Goal: Task Accomplishment & Management: Manage account settings

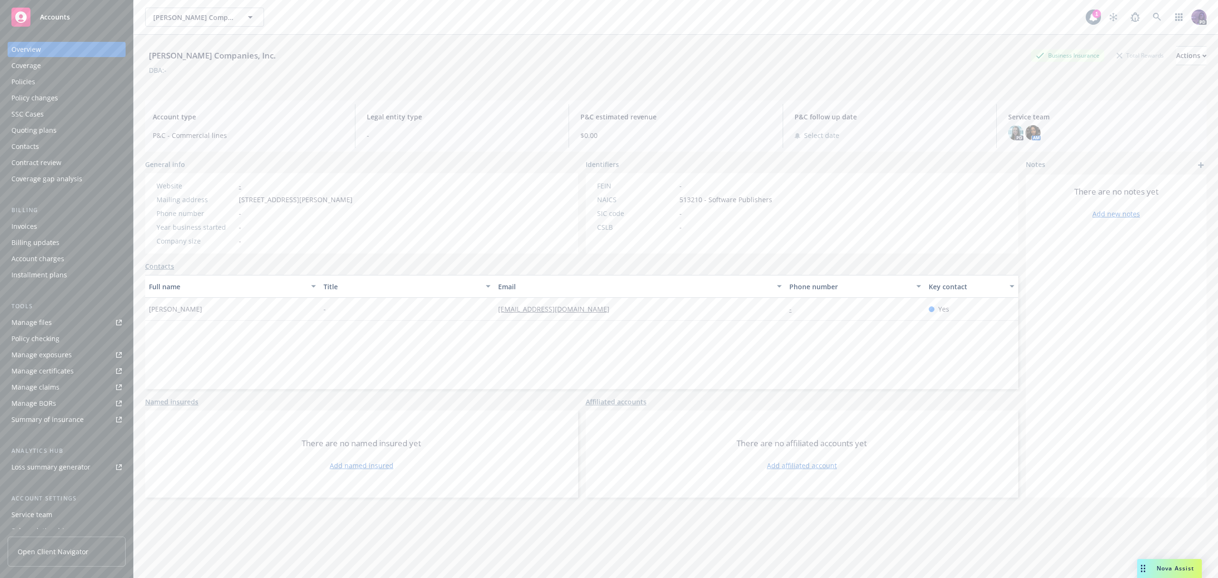
click at [68, 85] on div "Policies" at bounding box center [66, 81] width 110 height 15
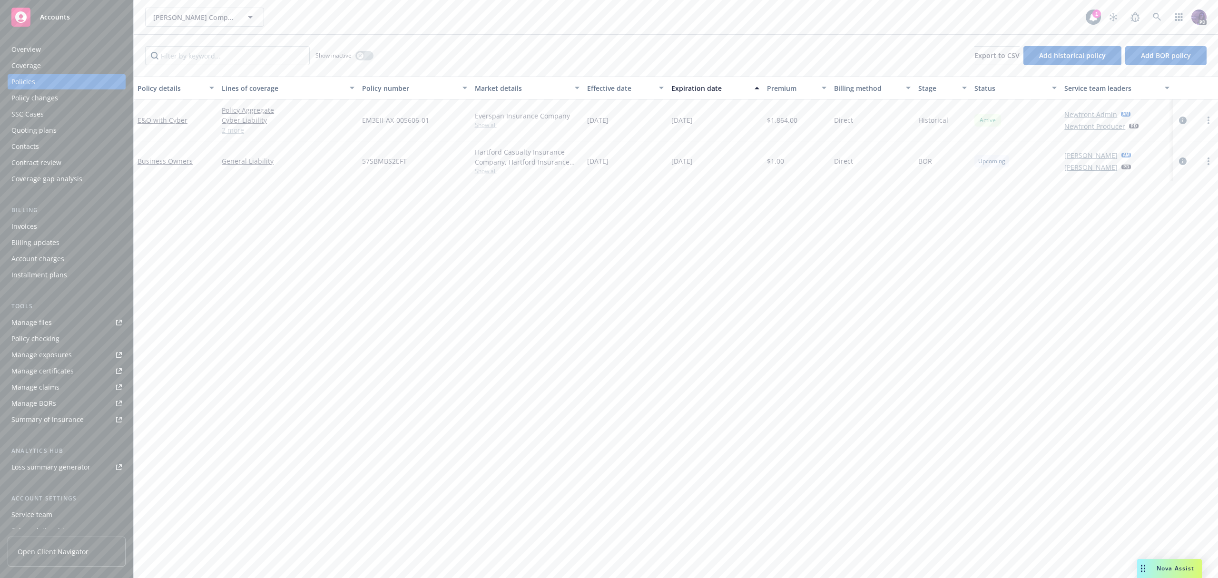
click at [478, 127] on span "Show all" at bounding box center [527, 125] width 105 height 8
click at [235, 132] on link "2 more" at bounding box center [288, 130] width 133 height 10
click at [80, 127] on div "Quoting plans" at bounding box center [66, 130] width 110 height 15
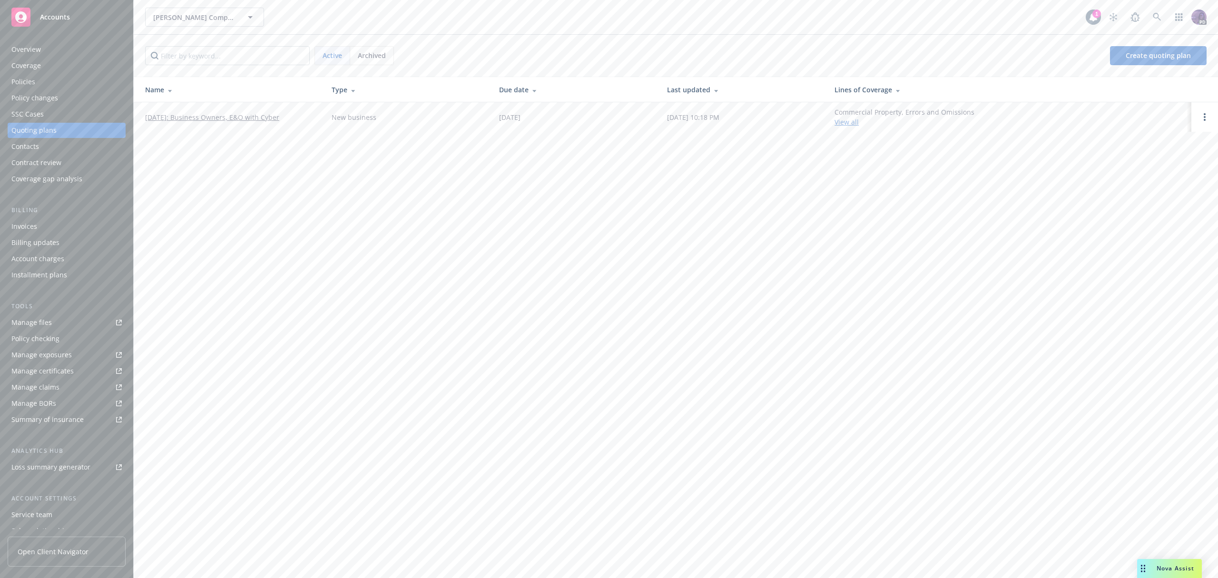
click at [221, 125] on td "05/01/2025: Business Owners, E&O with Cyber" at bounding box center [229, 116] width 190 height 29
click at [222, 121] on link "05/01/2025: Business Owners, E&O with Cyber" at bounding box center [212, 117] width 134 height 10
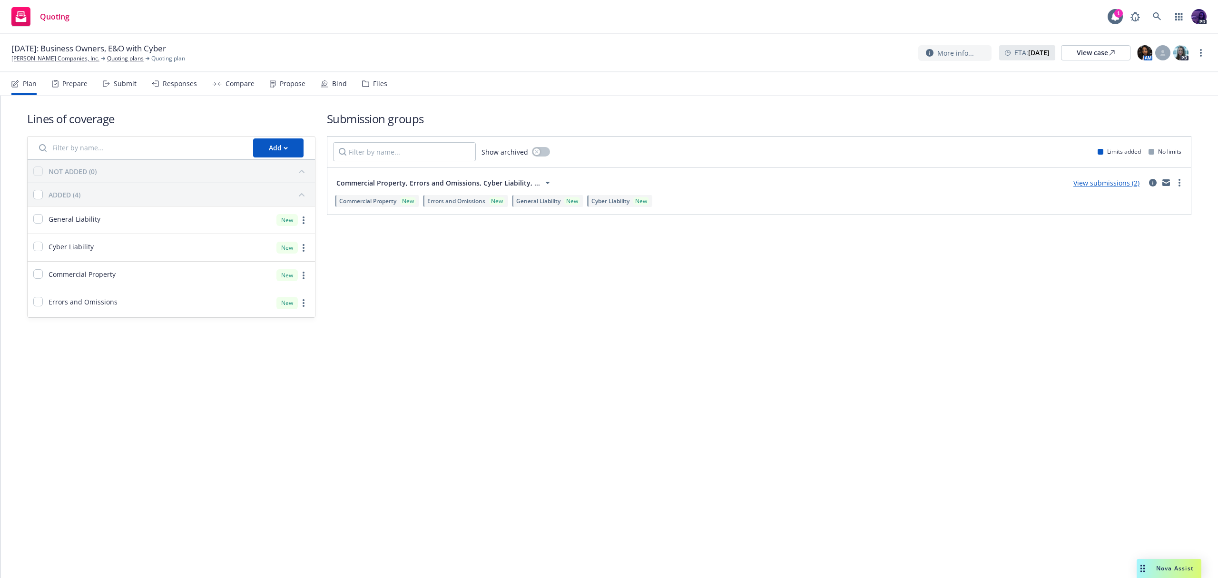
click at [294, 86] on div "Propose" at bounding box center [293, 84] width 26 height 8
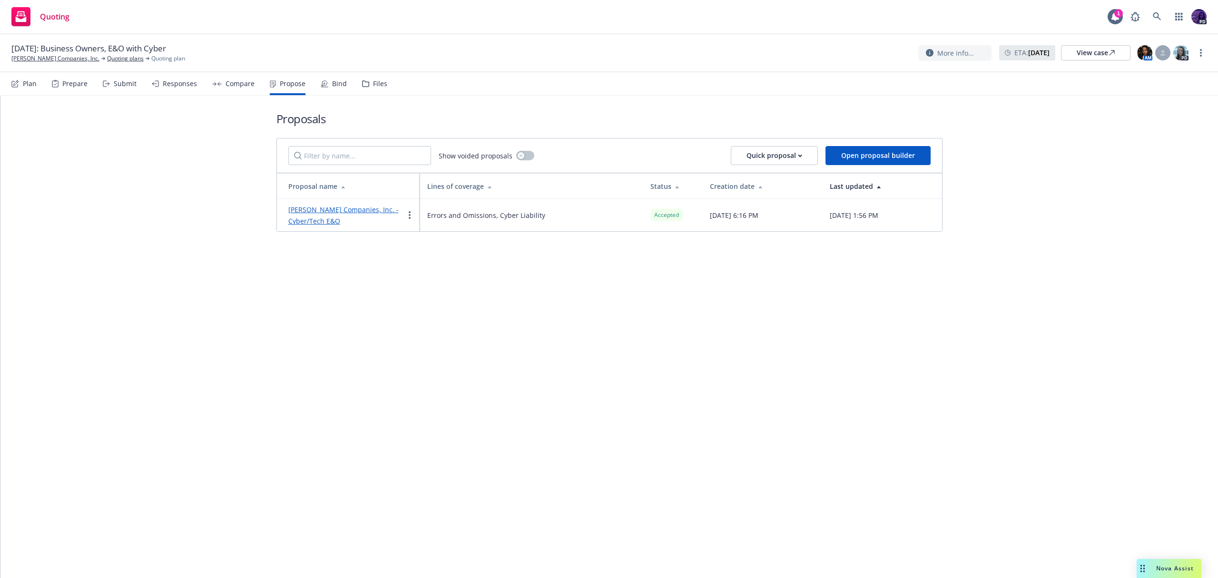
click at [337, 90] on div "Bind" at bounding box center [334, 83] width 26 height 23
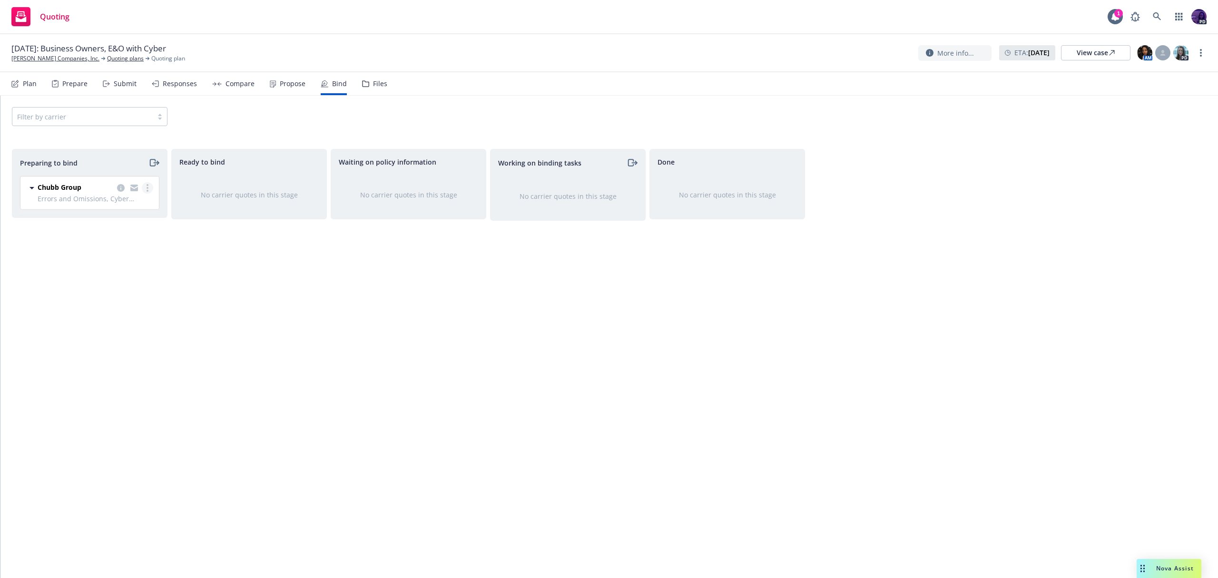
click at [147, 186] on icon "more" at bounding box center [148, 188] width 2 height 8
click at [131, 223] on link "Log bind order" at bounding box center [105, 226] width 93 height 19
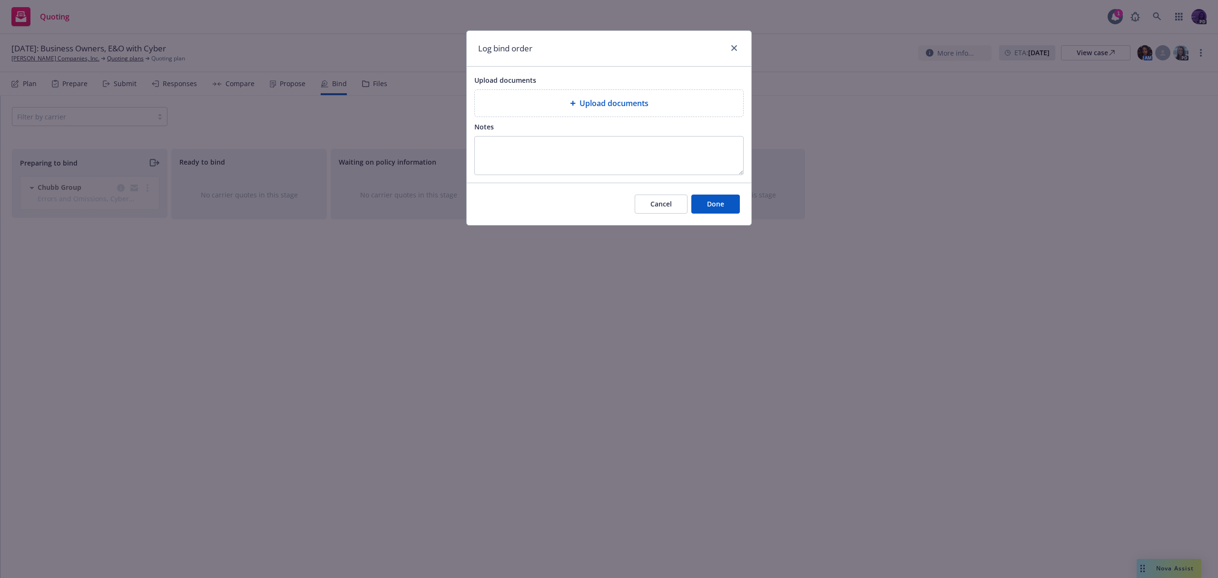
click at [623, 109] on span "Upload documents" at bounding box center [613, 103] width 69 height 11
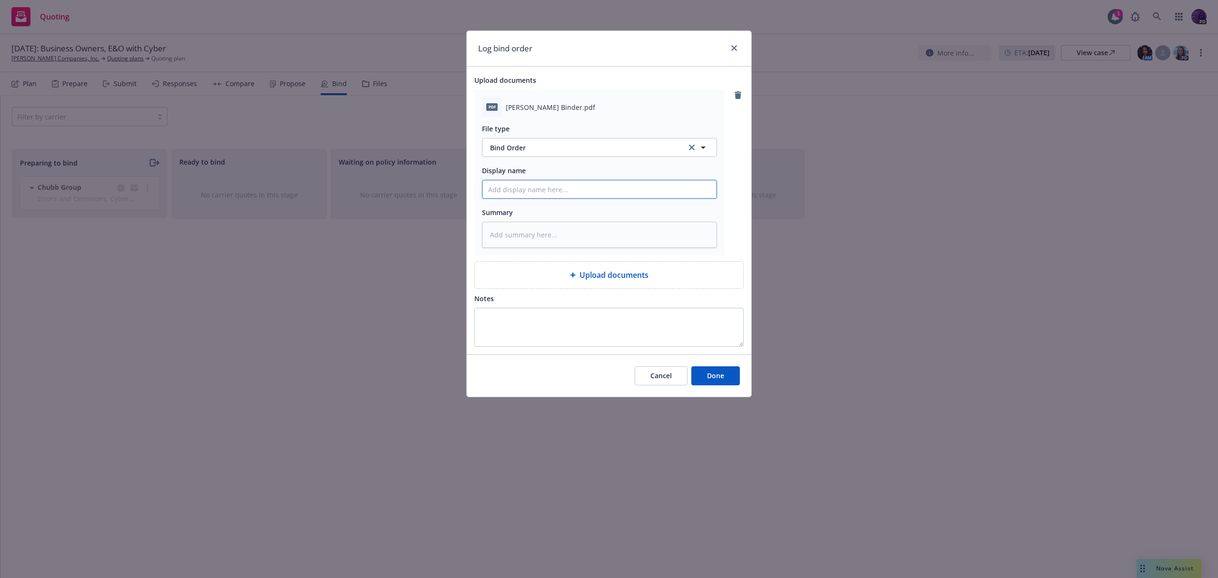
click at [546, 182] on input "Display name" at bounding box center [599, 189] width 234 height 18
type textarea "x"
type input "2"
type textarea "x"
type input "25"
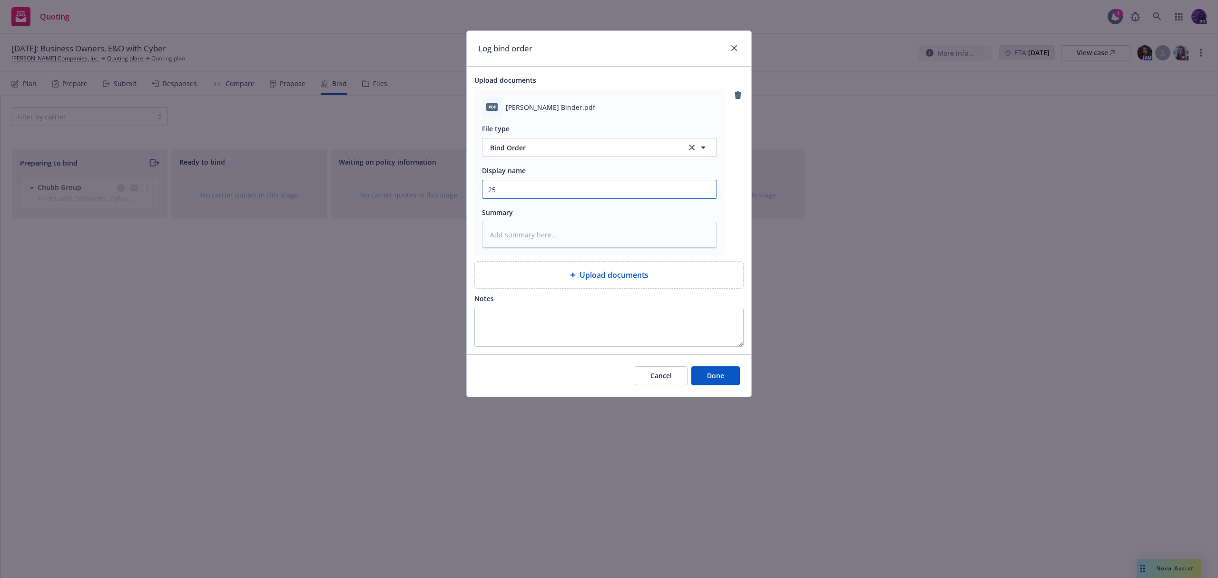
type textarea "x"
type input "25/"
type textarea "x"
type input "25/2"
type textarea "x"
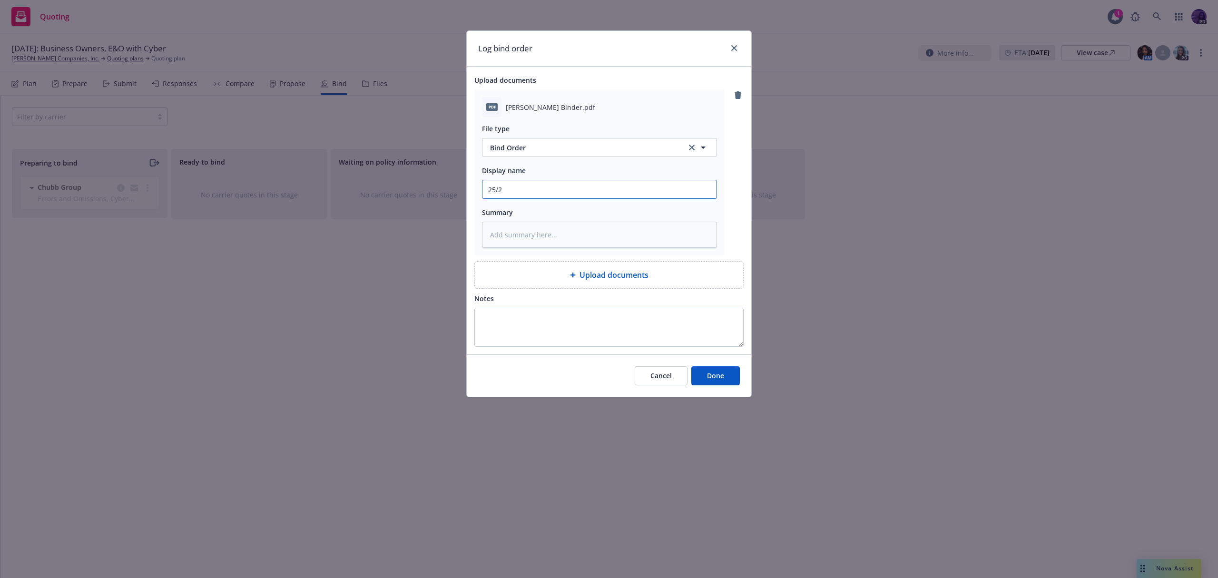
type input "25/26"
type textarea "x"
type input "25/26"
type textarea "x"
type input "25/26 B"
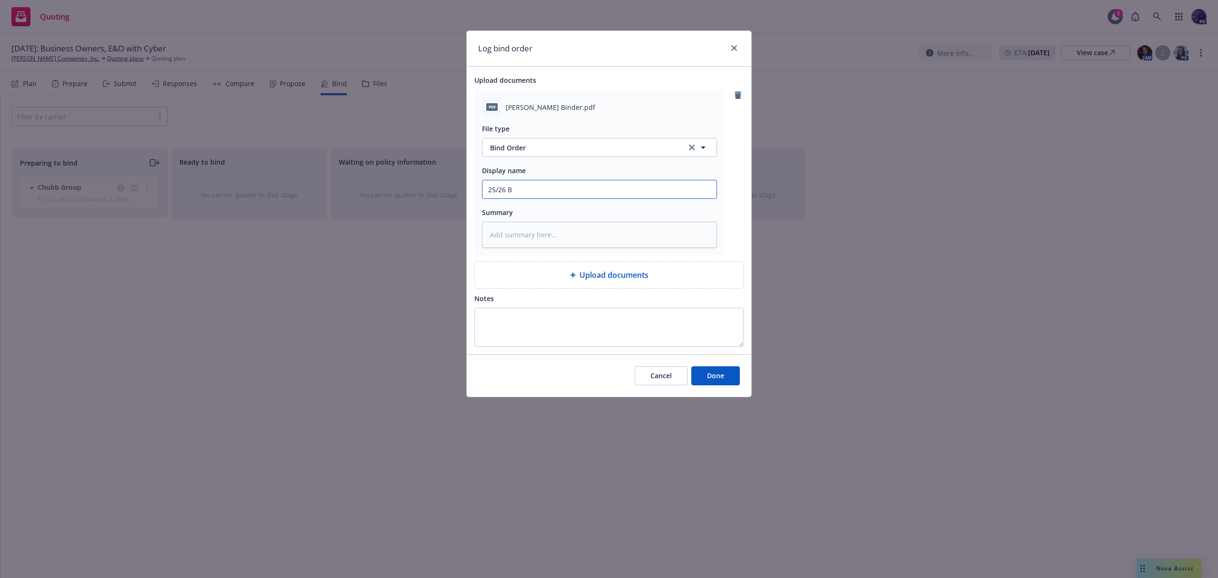
type textarea "x"
type input "25/26 Bi"
type textarea "x"
type input "25/26 Bin"
type textarea "x"
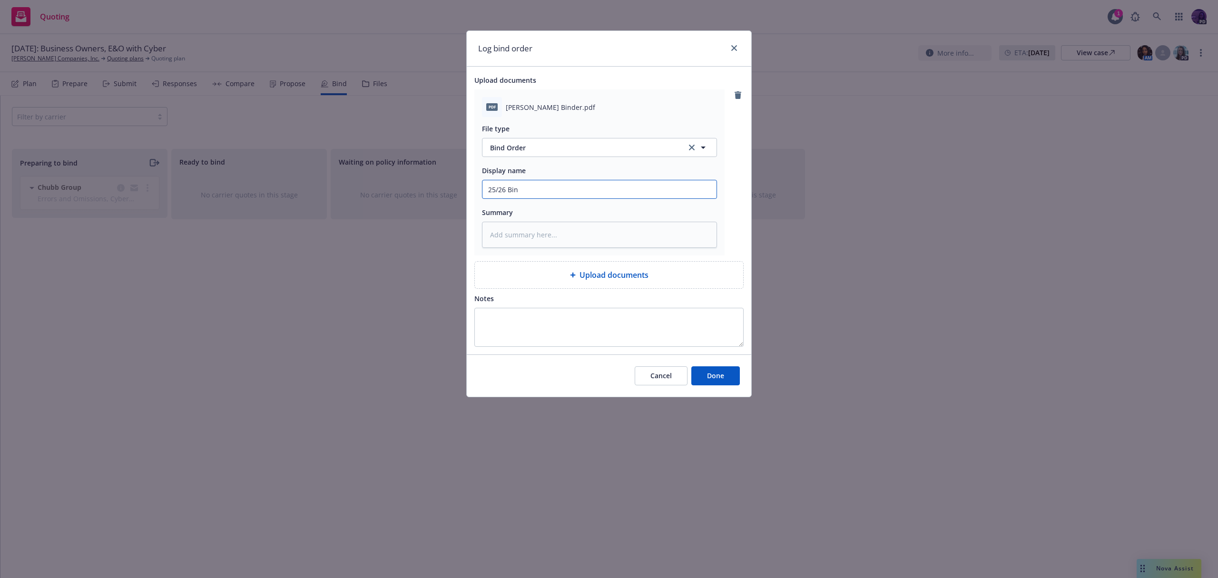
type input "25/26 Bind"
type textarea "x"
type input "25/26 Binde"
type textarea "x"
type input "25/26 Binder"
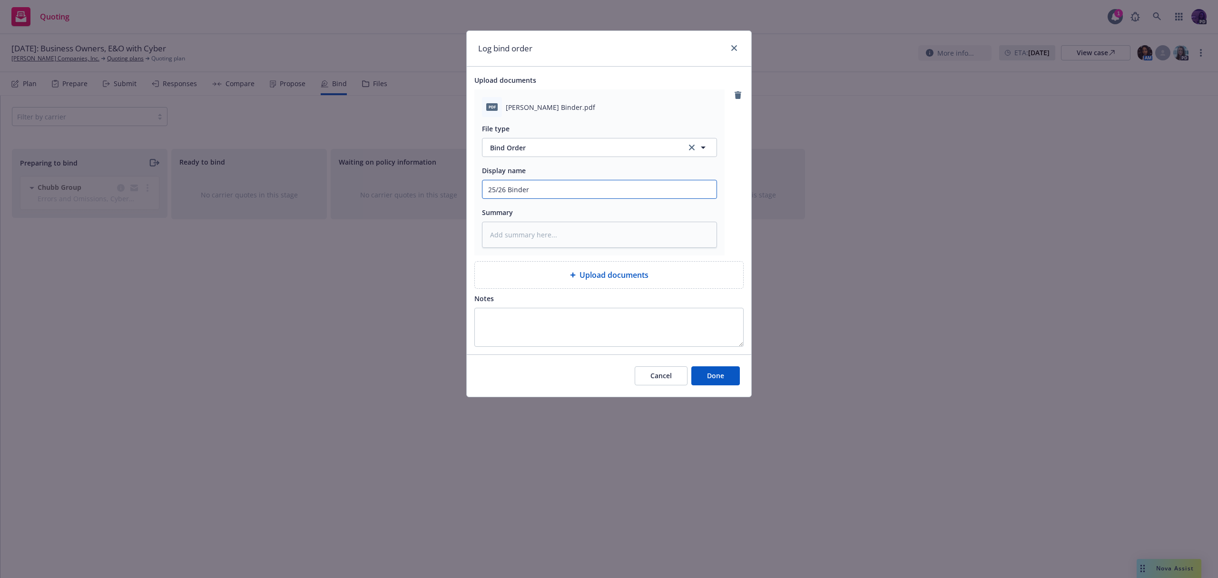
type textarea "x"
type input "25/26 Binder"
type textarea "x"
type input "25/26 Binder $"
type textarea "x"
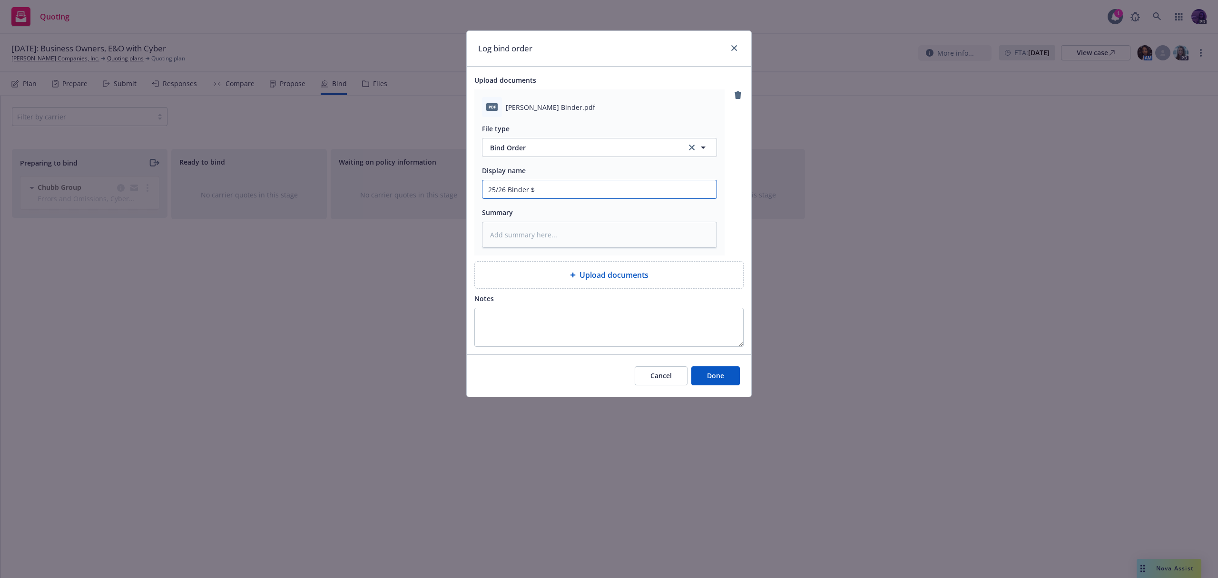
type input "25/26 Binder $6"
type textarea "x"
type input "25/26 Binder $60"
type textarea "x"
type input "25/26 Binder $604"
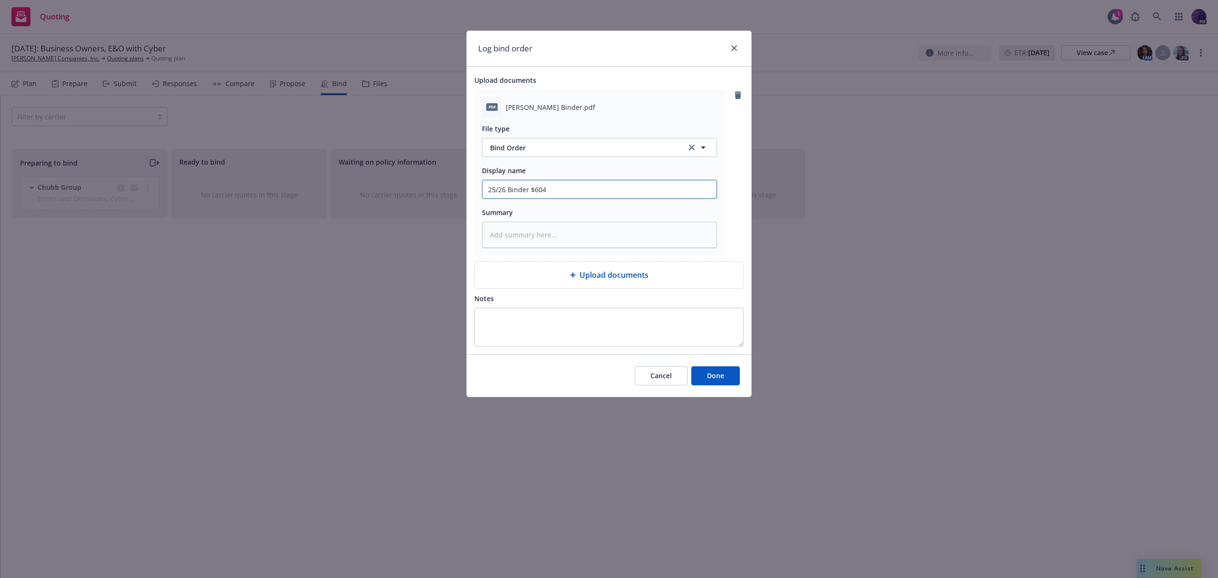
type textarea "x"
type input "25/26 Binder $6041"
click at [698, 370] on button "Done" at bounding box center [715, 375] width 49 height 19
type textarea "x"
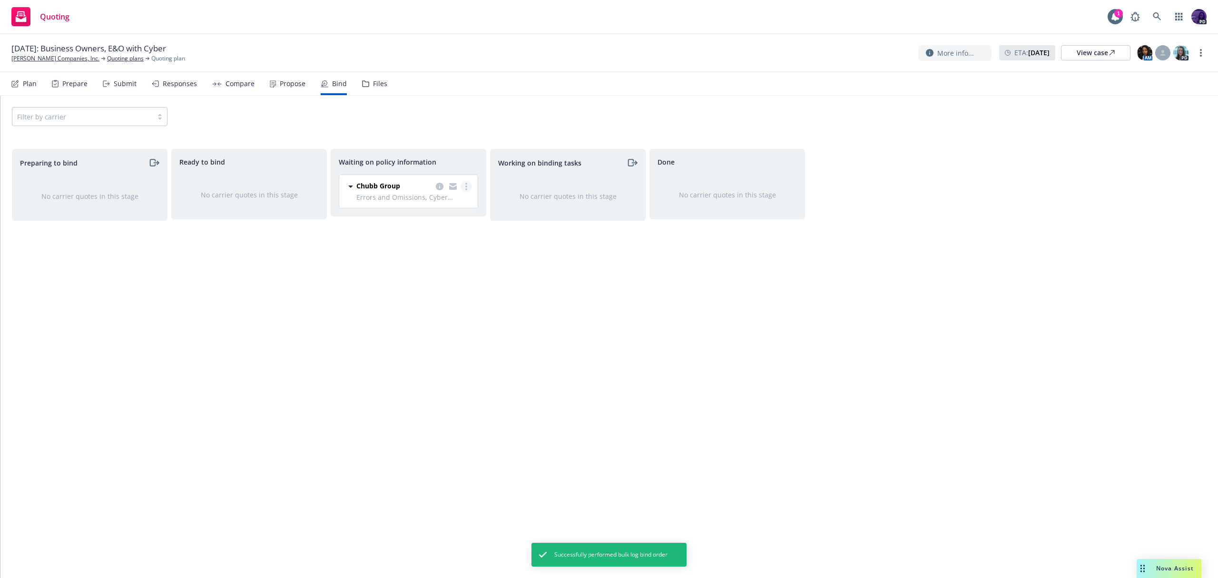
click at [469, 185] on link "more" at bounding box center [465, 186] width 11 height 11
click at [441, 211] on link "Create policies" at bounding box center [428, 205] width 86 height 19
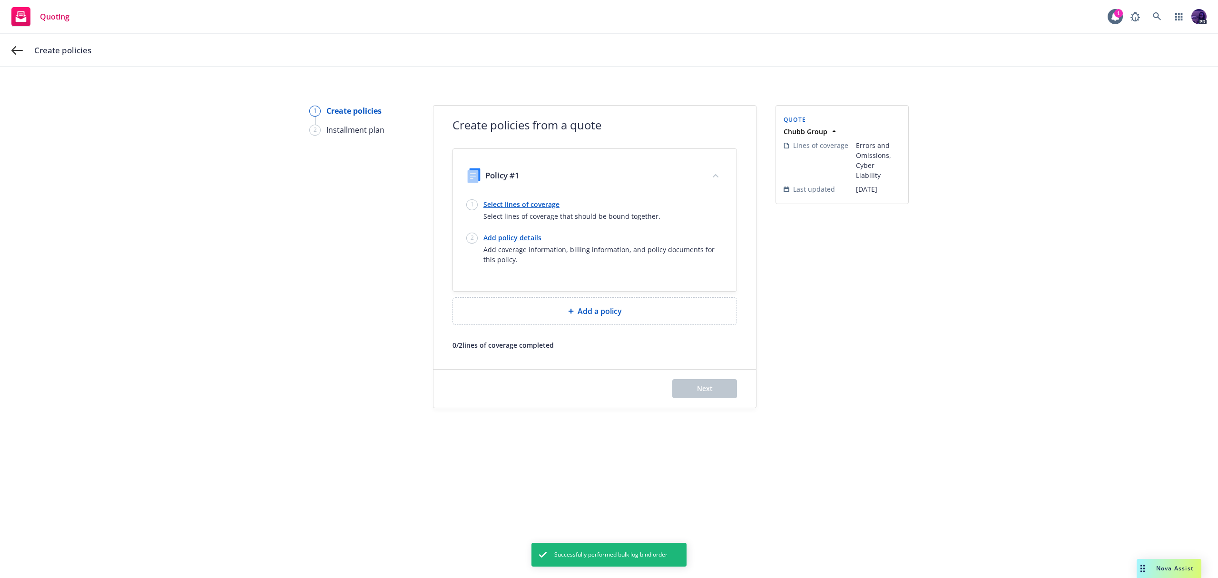
click at [542, 204] on link "Select lines of coverage" at bounding box center [571, 204] width 177 height 10
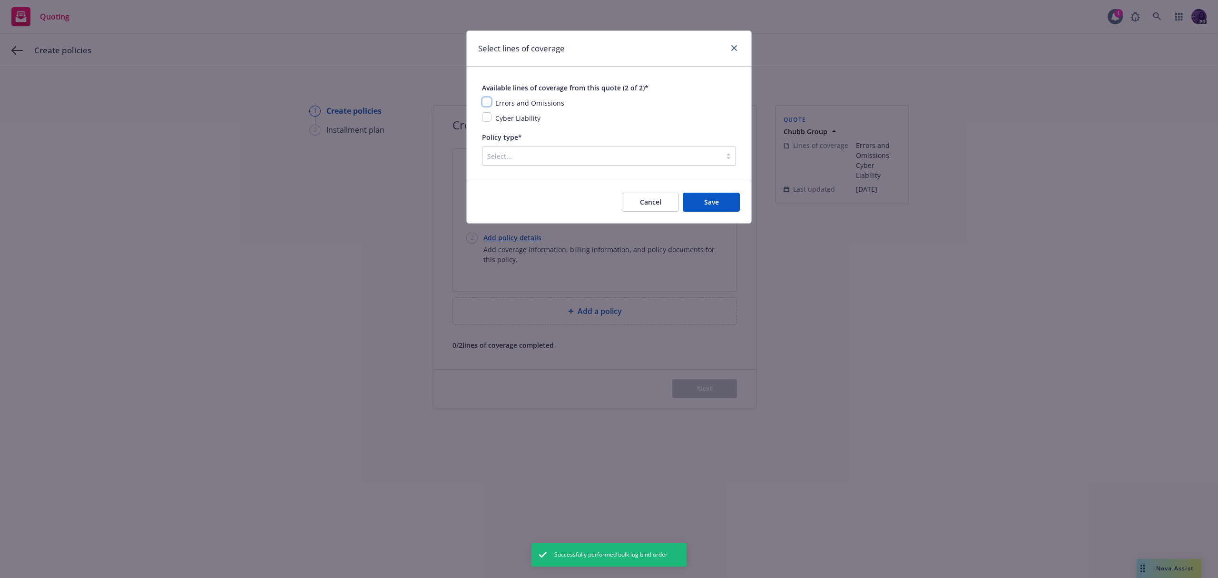
drag, startPoint x: 486, startPoint y: 100, endPoint x: 486, endPoint y: 116, distance: 15.7
click at [486, 101] on input "checkbox" at bounding box center [487, 102] width 10 height 10
checkbox input "true"
click at [486, 122] on div "Cyber Liability" at bounding box center [609, 117] width 254 height 11
drag, startPoint x: 488, startPoint y: 108, endPoint x: 485, endPoint y: 119, distance: 11.8
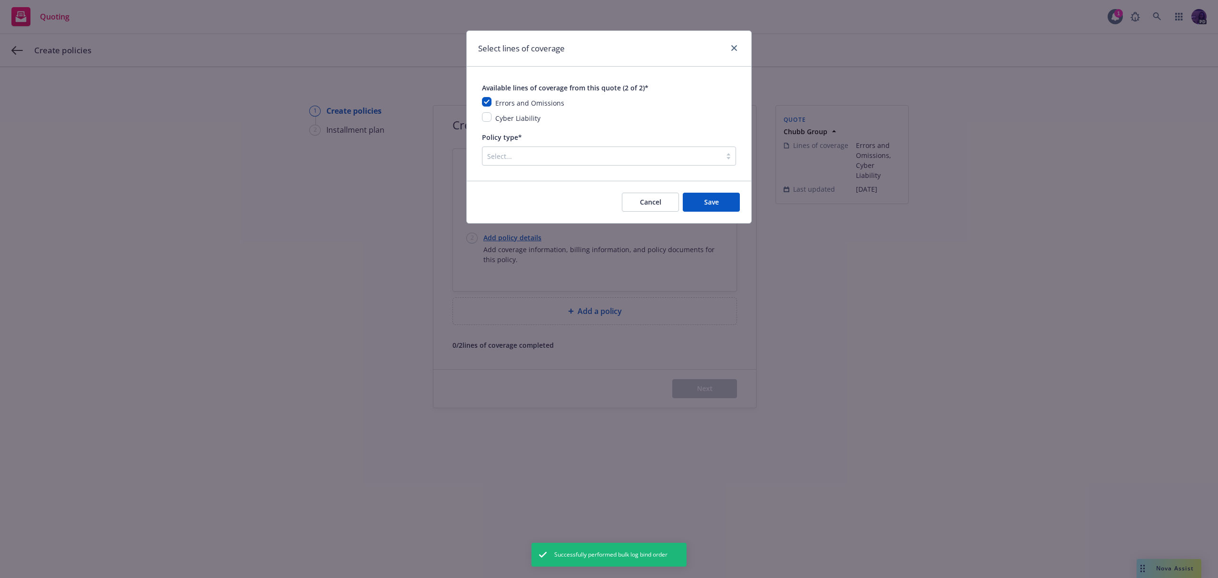
click at [487, 109] on div "Errors and Omissions Cyber Liability" at bounding box center [609, 110] width 254 height 27
click at [485, 119] on input "checkbox" at bounding box center [487, 117] width 10 height 10
checkbox input "true"
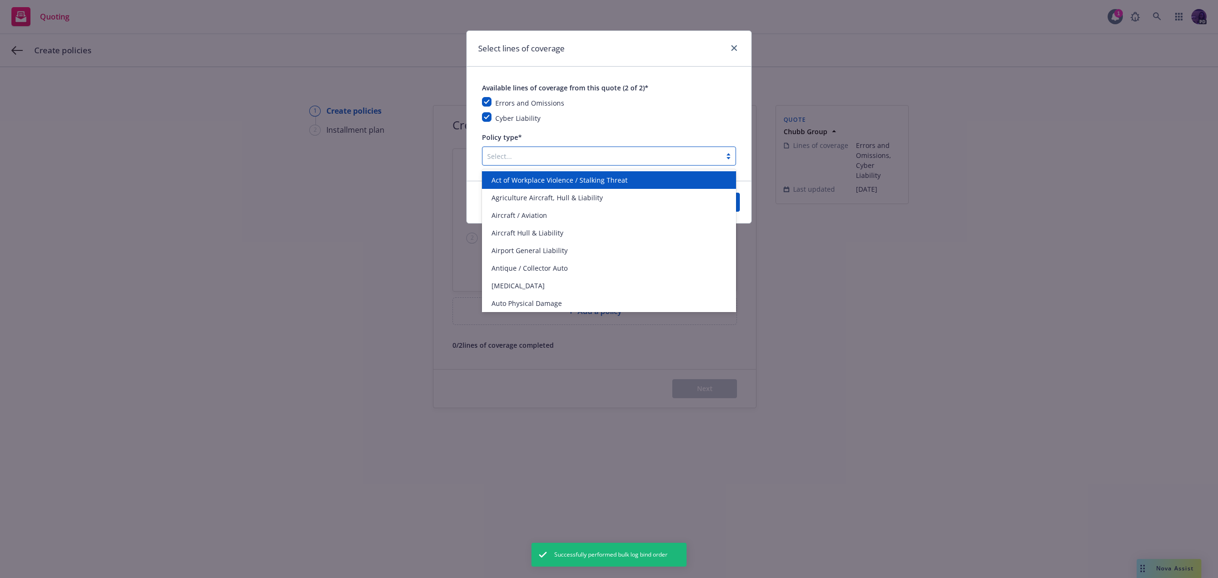
click at [525, 162] on div "Select..." at bounding box center [601, 155] width 239 height 15
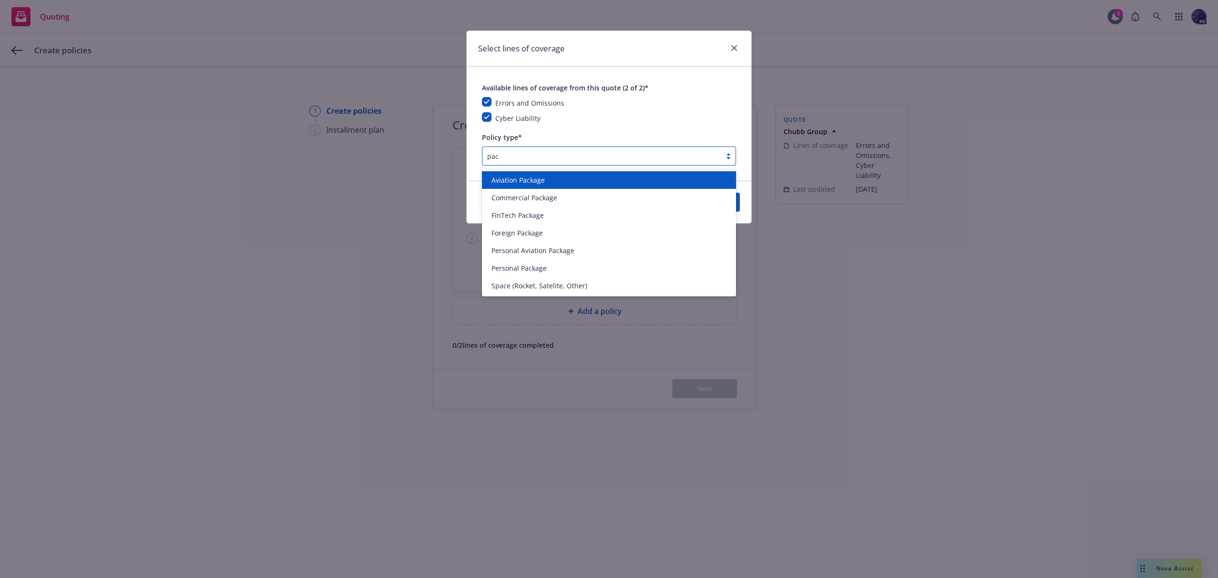
type input "pack"
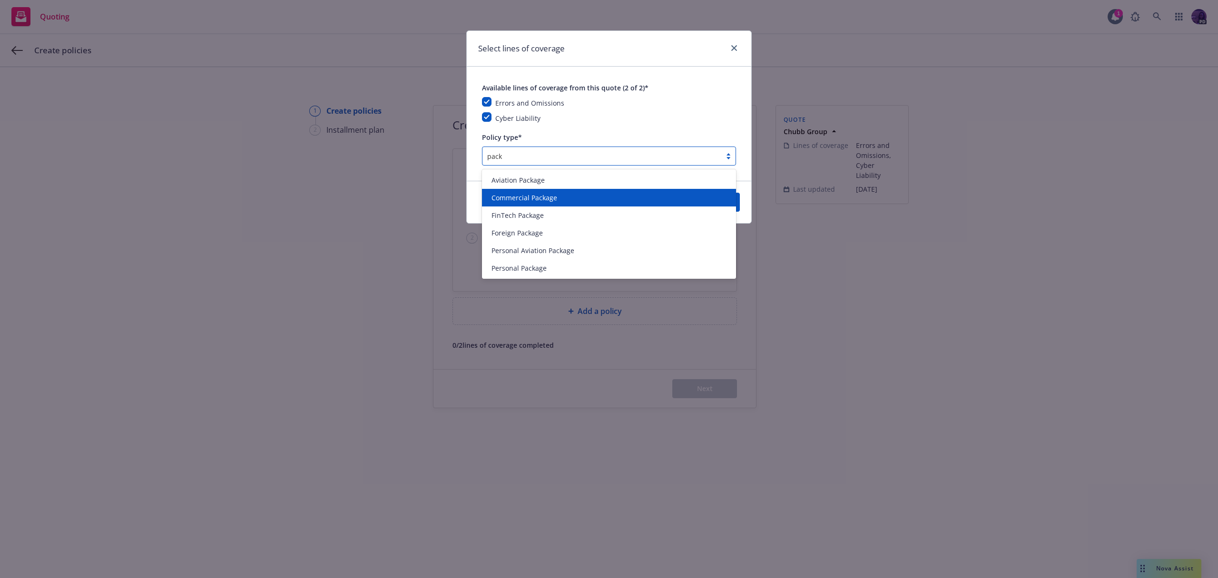
click at [531, 198] on span "Commercial Package" at bounding box center [524, 198] width 66 height 10
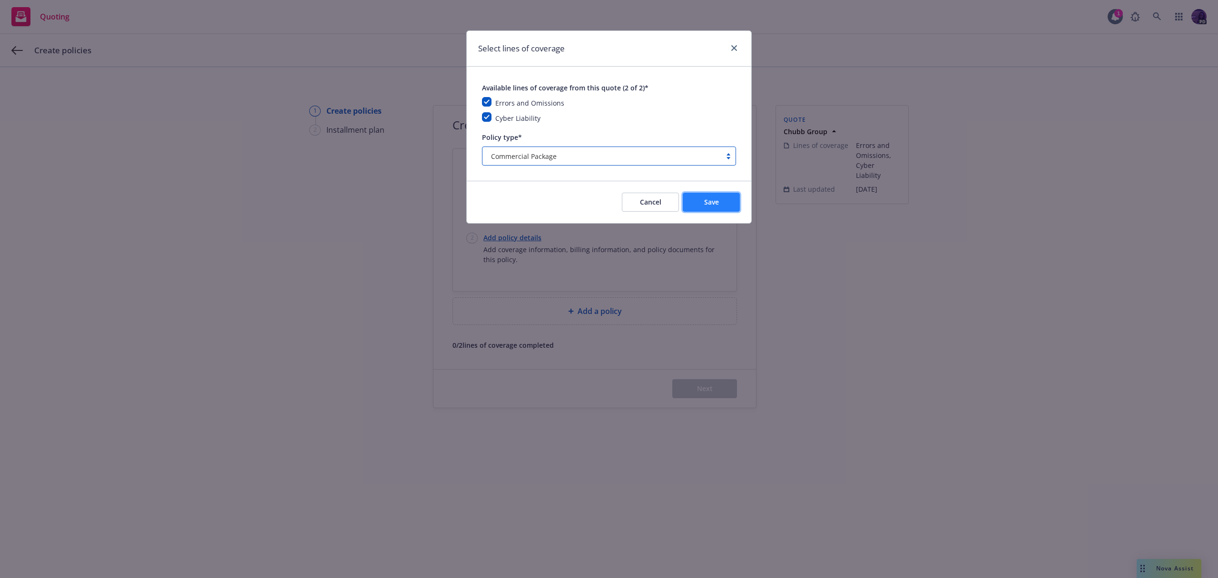
click at [707, 206] on span "Save" at bounding box center [711, 201] width 15 height 9
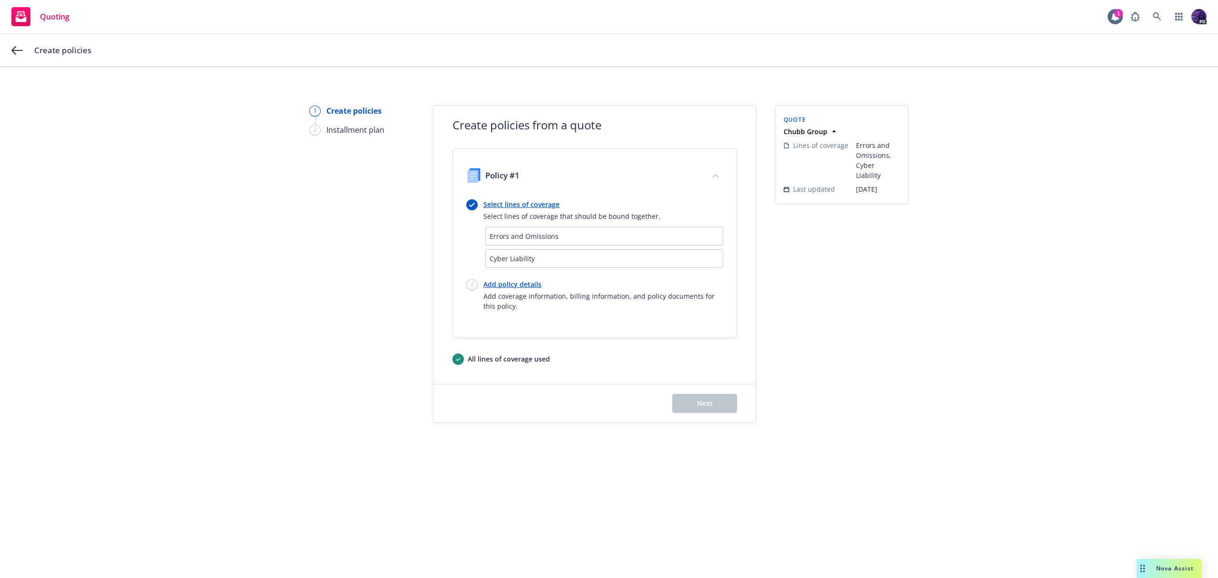
click at [527, 292] on span "Add coverage information, billing information, and policy documents for this po…" at bounding box center [603, 301] width 240 height 20
click at [527, 286] on link "Add policy details" at bounding box center [603, 284] width 240 height 10
select select "12"
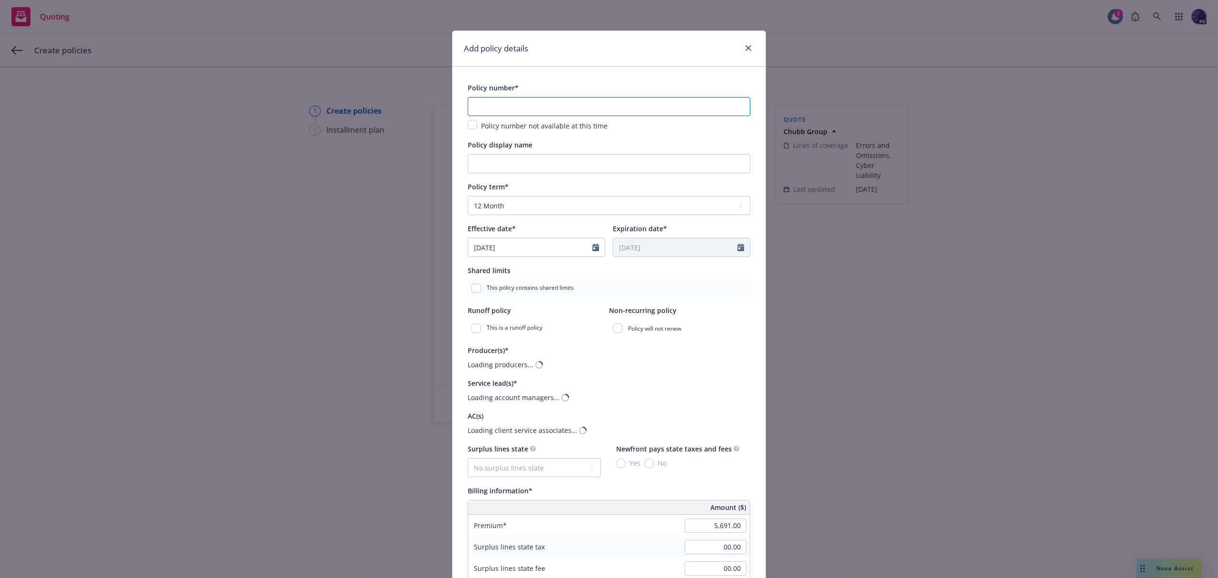
click at [507, 103] on input "text" at bounding box center [609, 106] width 283 height 19
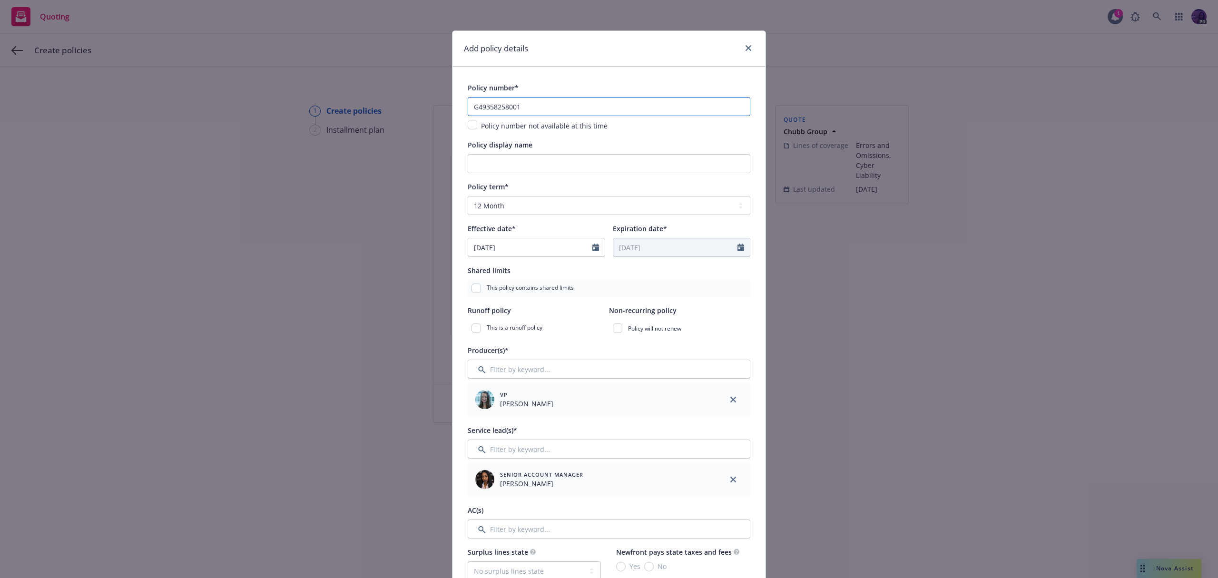
type input "G49358258001"
click at [593, 251] on icon "Calendar" at bounding box center [595, 248] width 7 height 8
select select "8"
click at [536, 344] on span "21" at bounding box center [541, 346] width 13 height 12
type input "08/21/2025"
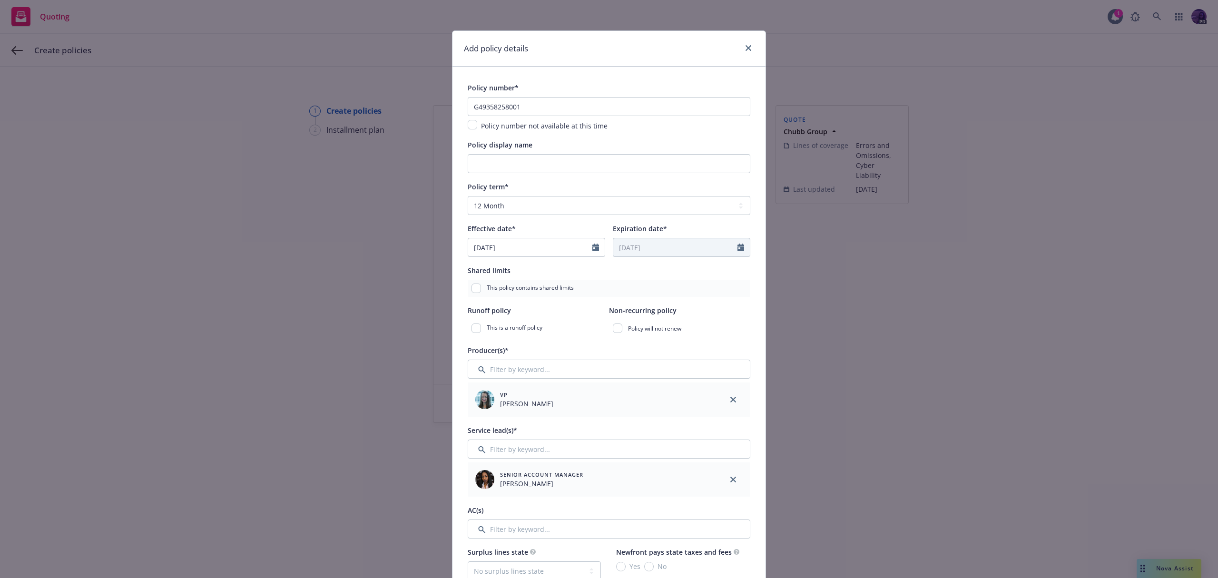
type input "08/21/2026"
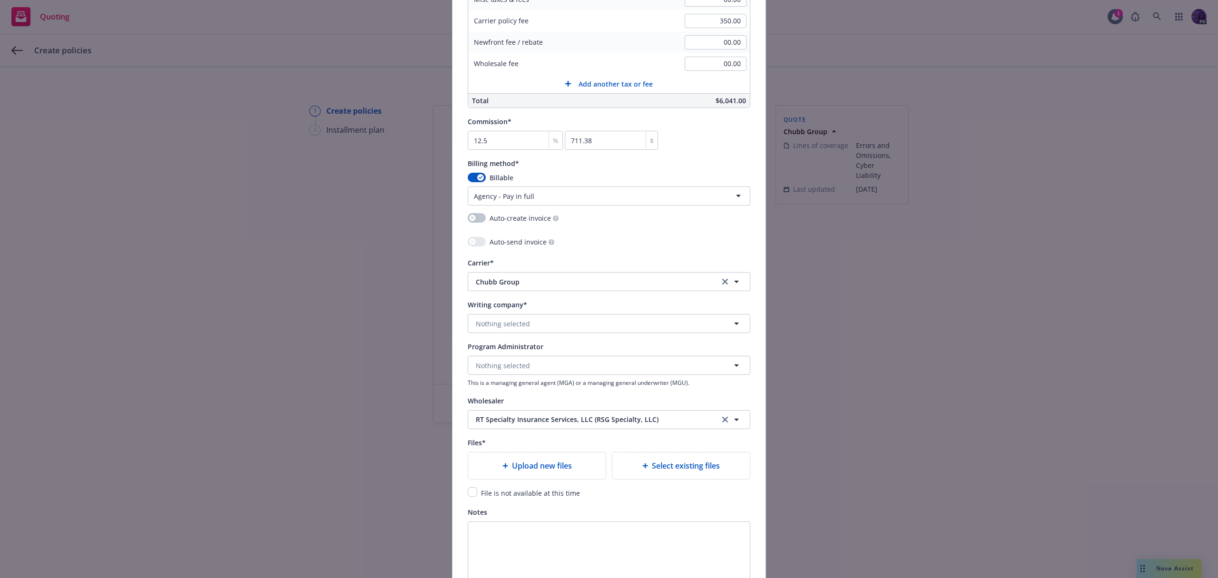
scroll to position [695, 0]
click at [534, 470] on span "Upload new files" at bounding box center [542, 464] width 60 height 11
type textarea "x"
click at [742, 492] on icon "remove" at bounding box center [744, 490] width 7 height 8
click at [477, 490] on div "File is not available at this time" at bounding box center [529, 491] width 105 height 11
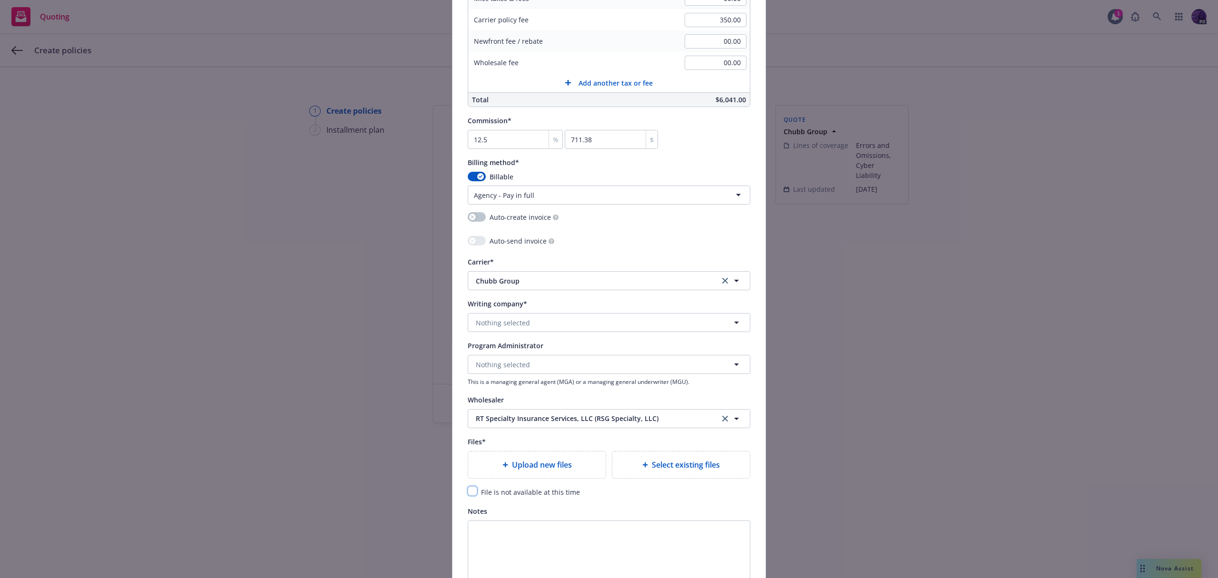
click at [470, 490] on input "checkbox" at bounding box center [473, 491] width 10 height 10
checkbox input "true"
click at [538, 326] on button "Nothing selected" at bounding box center [609, 322] width 283 height 19
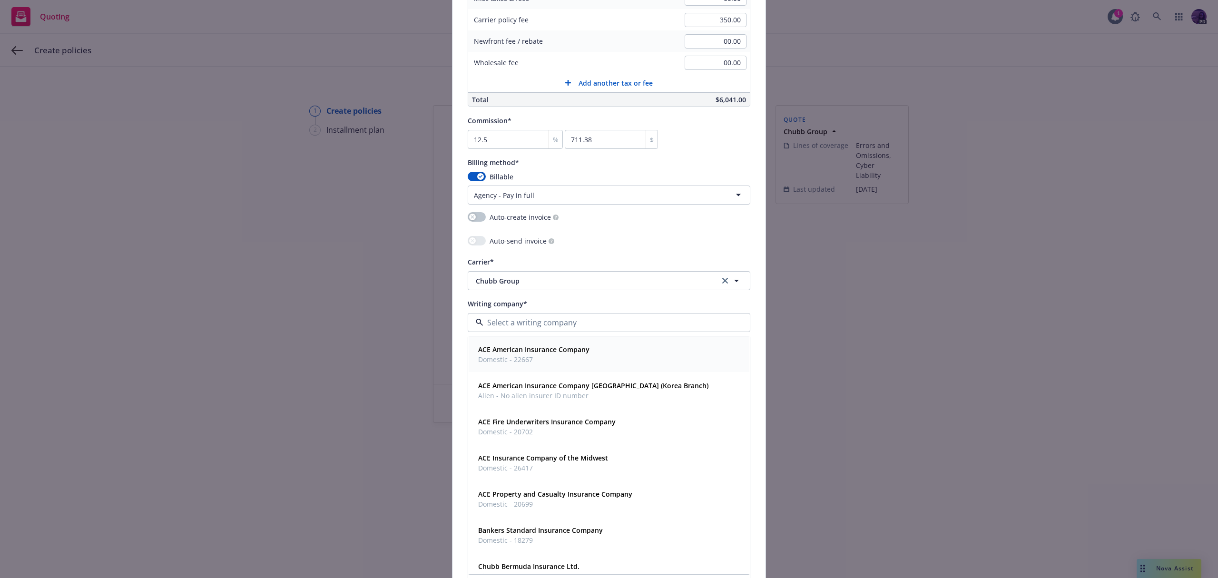
click at [575, 349] on strong "ACE American Insurance Company" at bounding box center [533, 349] width 111 height 9
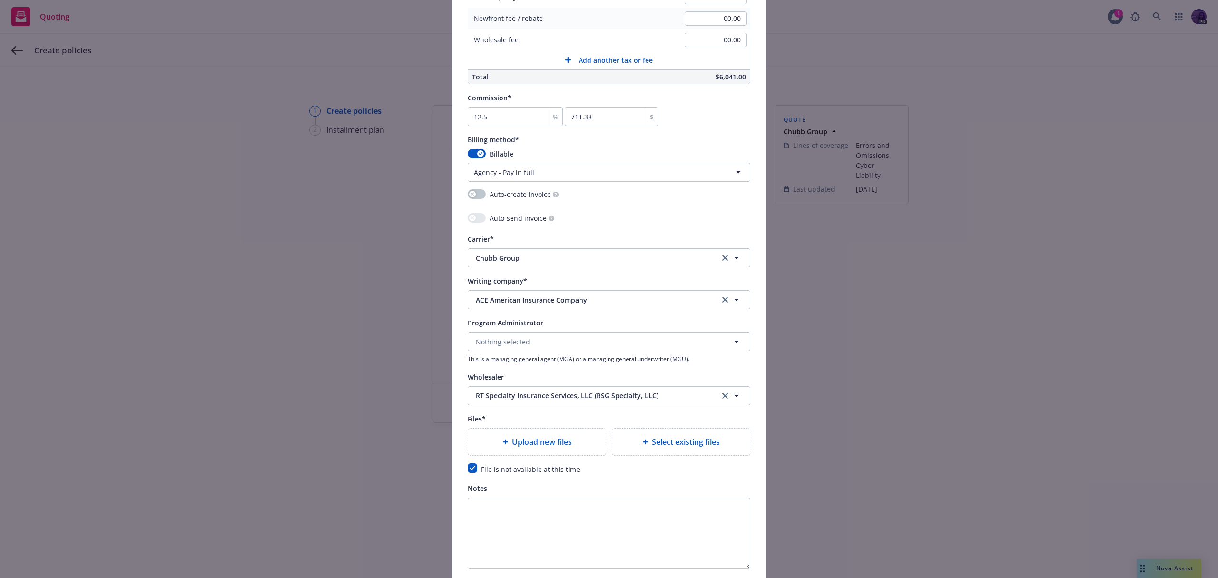
scroll to position [797, 0]
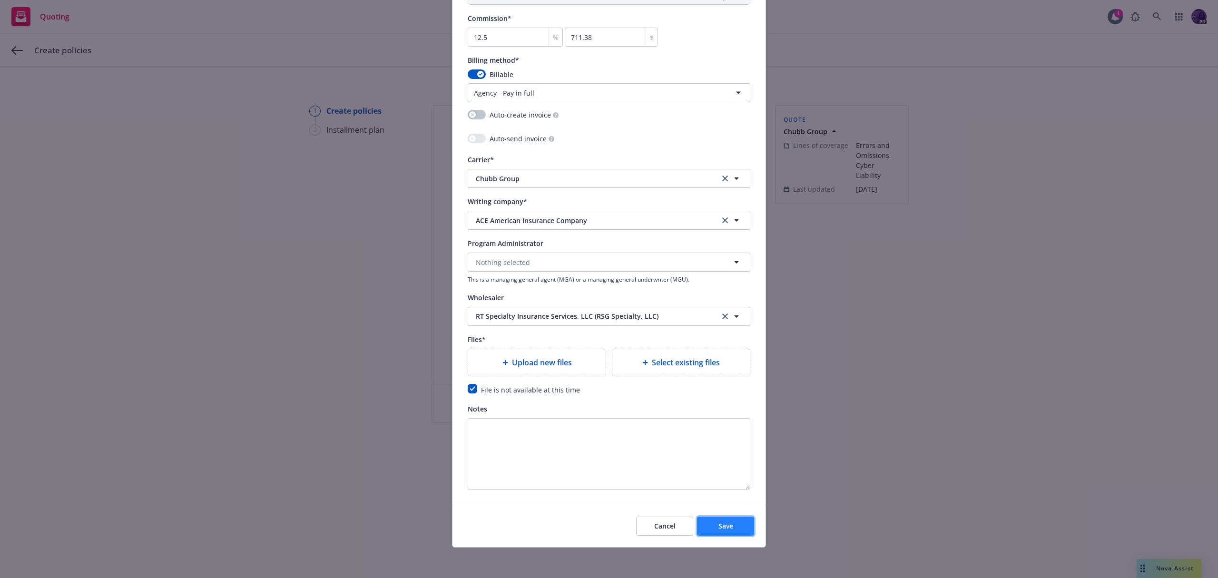
click at [723, 529] on span "Save" at bounding box center [725, 525] width 15 height 9
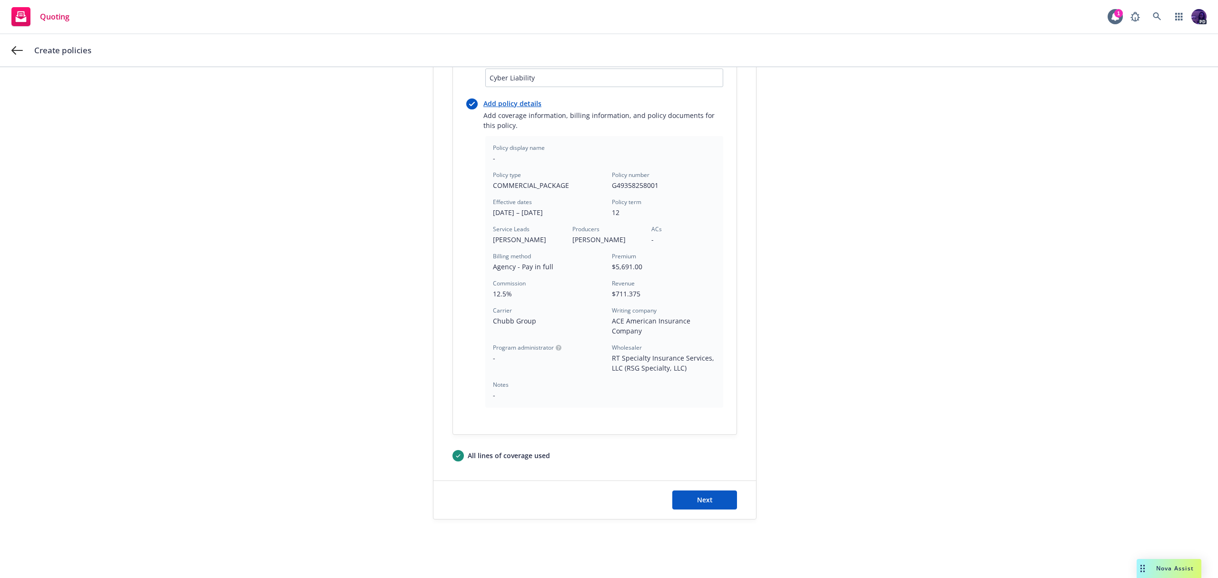
scroll to position [183, 0]
click at [685, 496] on button "Next" at bounding box center [704, 497] width 65 height 19
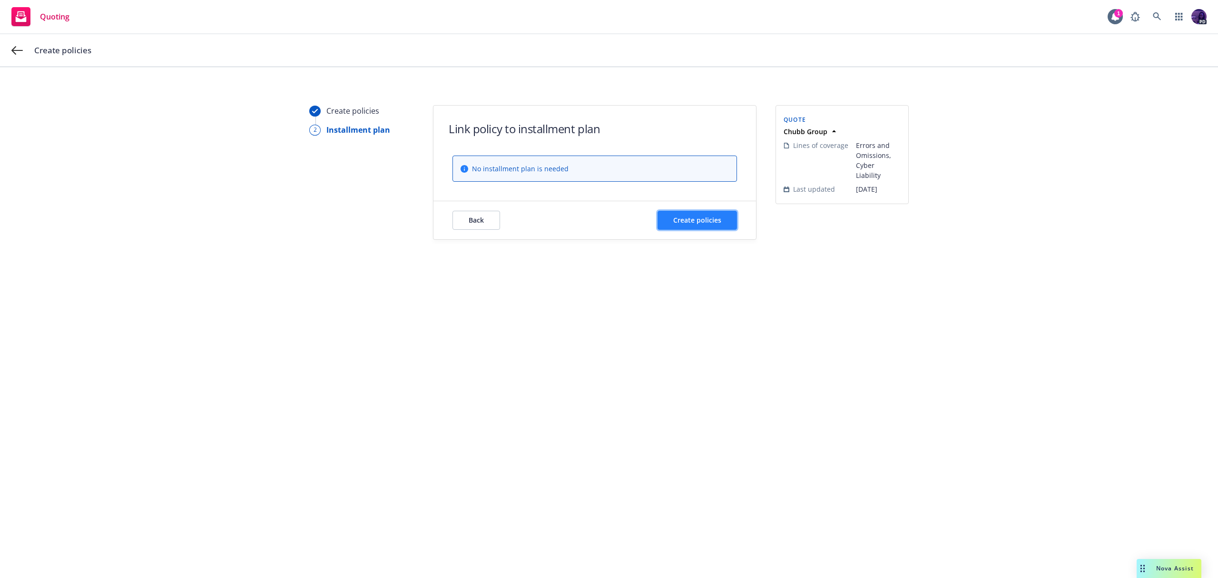
click at [683, 225] on button "Create policies" at bounding box center [696, 220] width 79 height 19
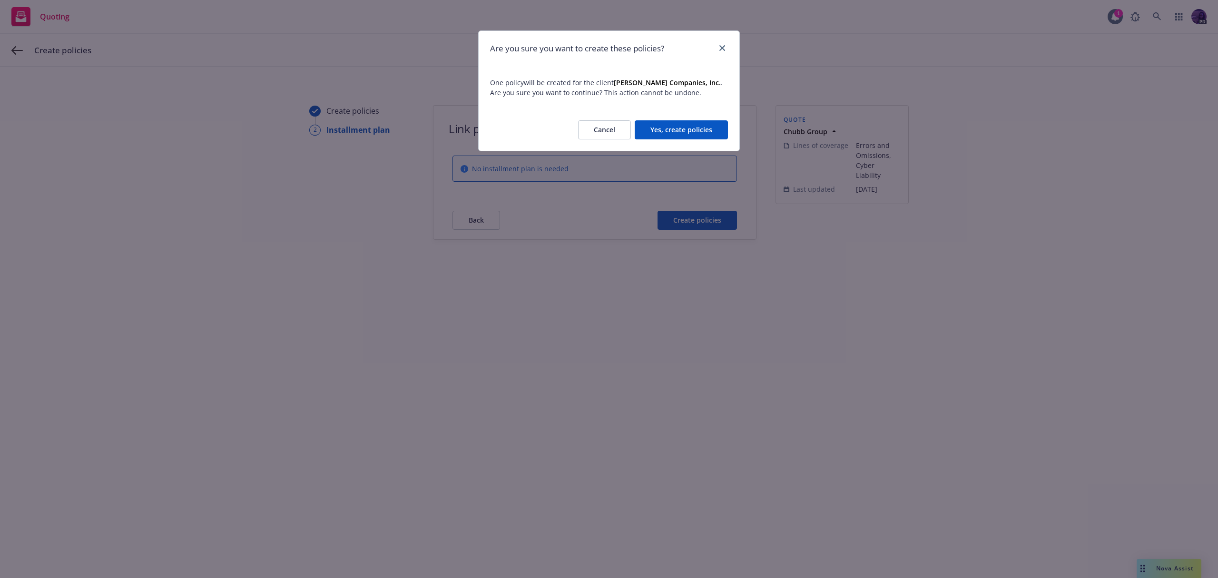
click at [691, 137] on button "Yes, create policies" at bounding box center [681, 129] width 93 height 19
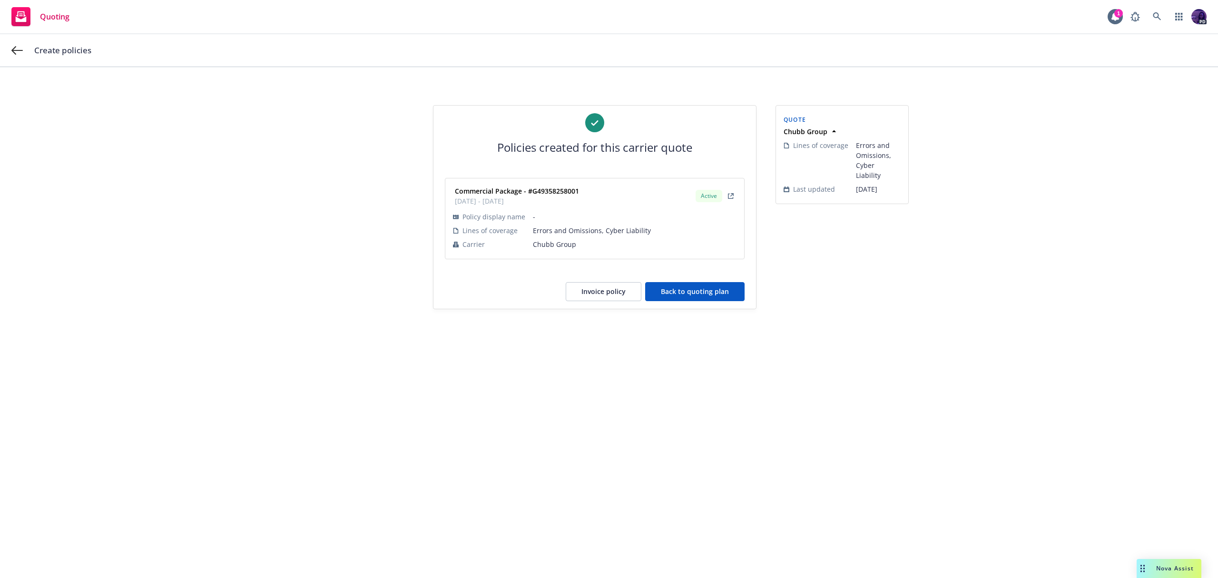
click at [721, 286] on button "Back to quoting plan" at bounding box center [694, 291] width 99 height 19
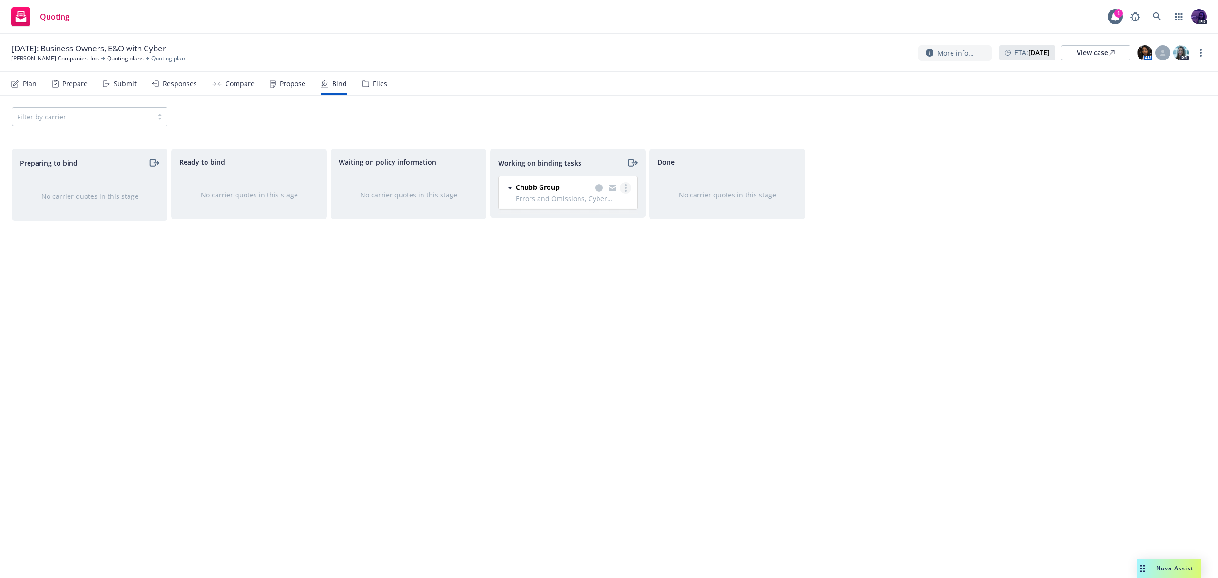
click at [629, 187] on link "more" at bounding box center [625, 187] width 11 height 11
click at [616, 219] on link "Move to done" at bounding box center [588, 226] width 86 height 19
click at [51, 59] on link "[PERSON_NAME] Companies, Inc." at bounding box center [55, 58] width 88 height 9
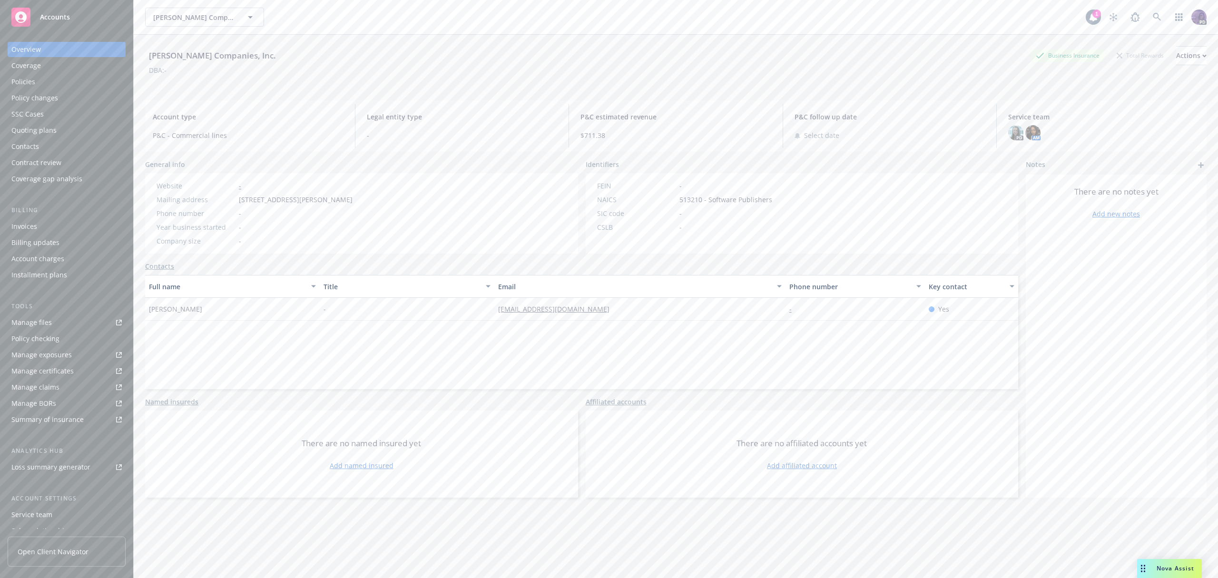
click at [55, 78] on div "Policies" at bounding box center [66, 81] width 110 height 15
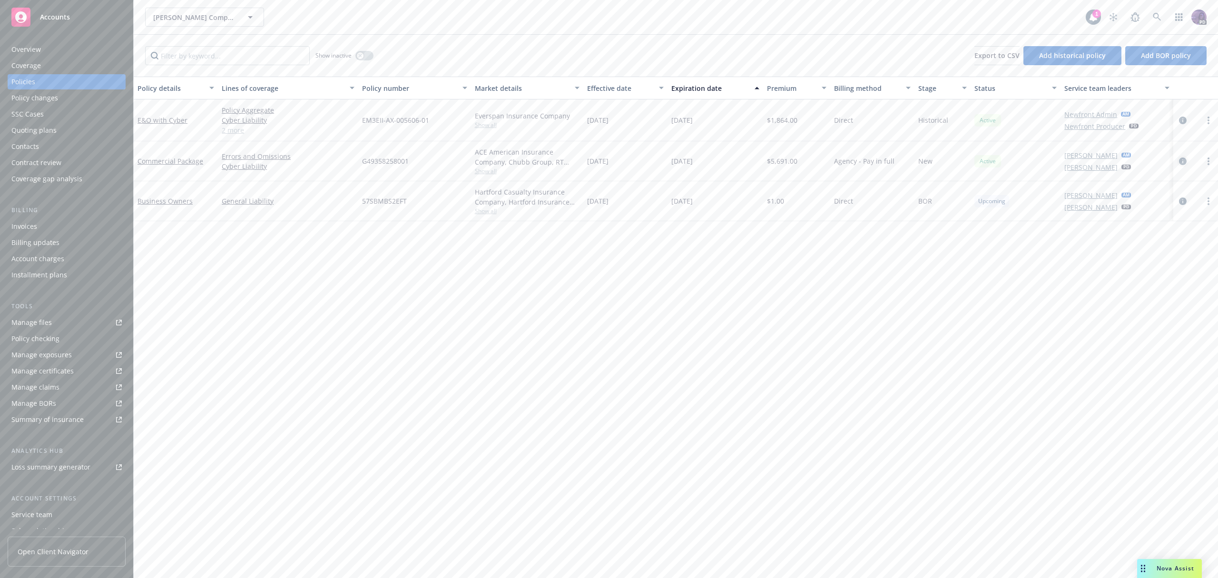
click at [1185, 161] on icon "circleInformation" at bounding box center [1183, 161] width 8 height 8
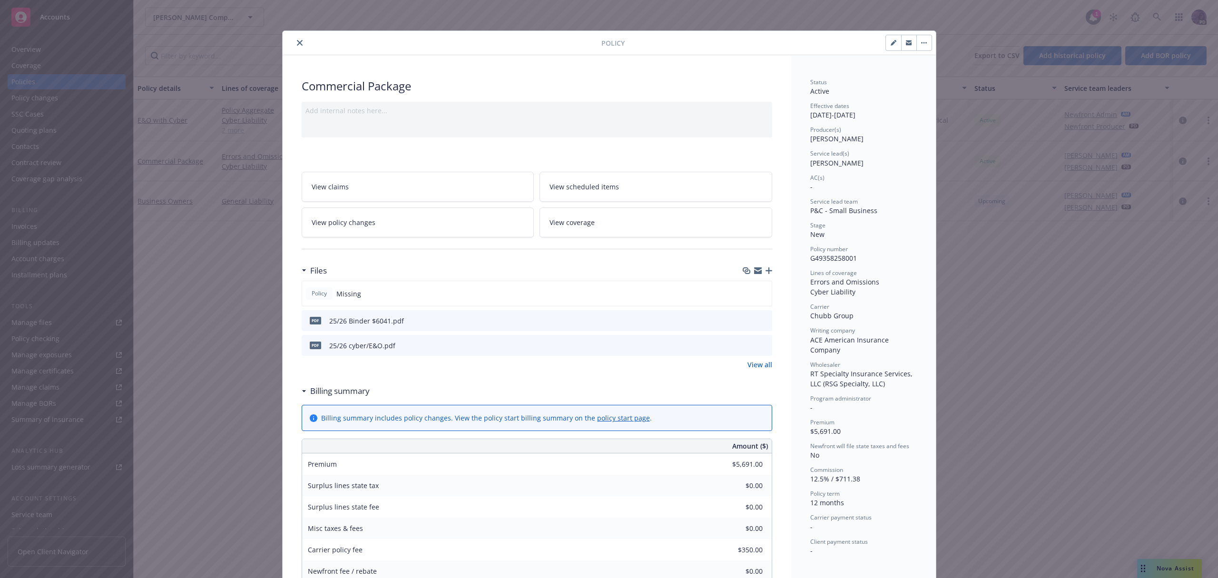
click at [887, 38] on button "button" at bounding box center [893, 42] width 15 height 15
select select "NEW"
select select "12"
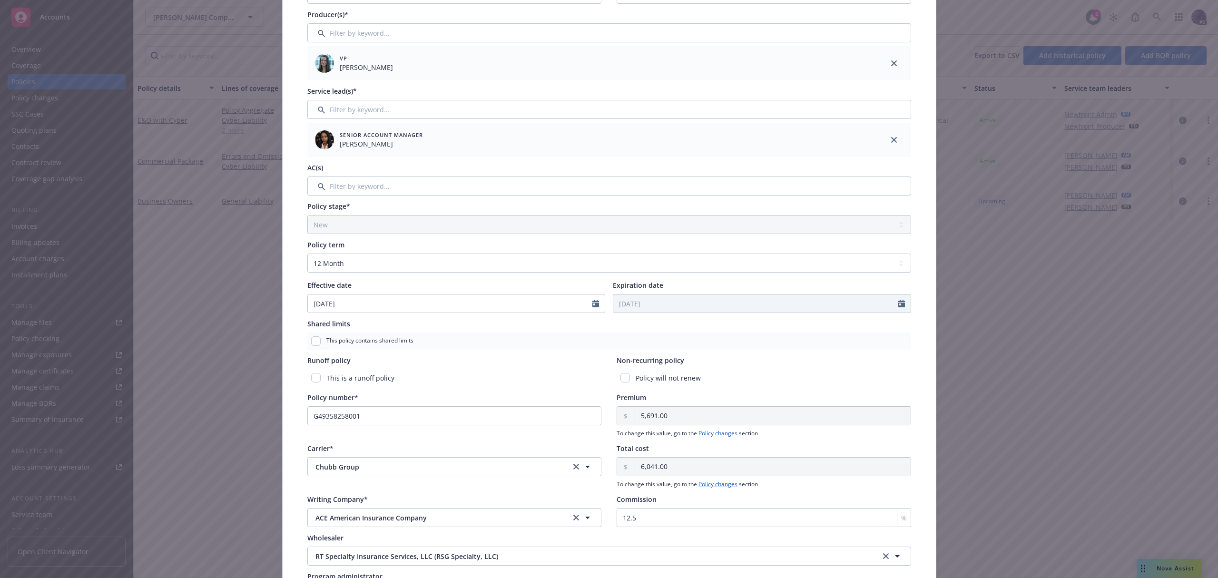
scroll to position [201, 0]
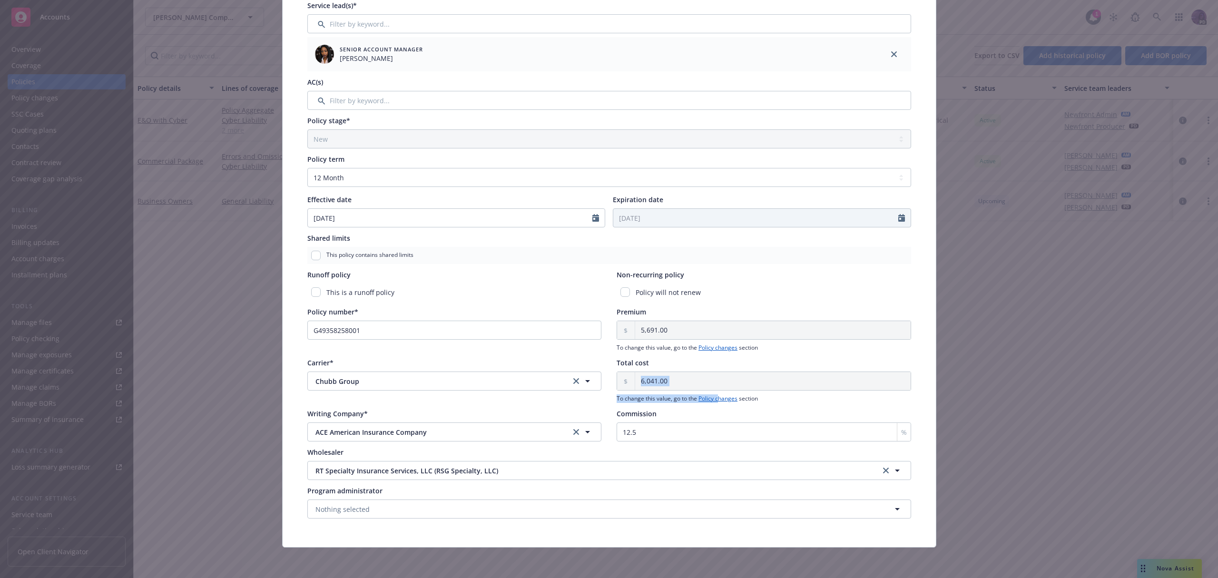
drag, startPoint x: 715, startPoint y: 396, endPoint x: 715, endPoint y: 356, distance: 39.5
click at [715, 359] on div "Total cost 6,041.00 To change this value, go to the Policy changes section" at bounding box center [764, 380] width 294 height 45
click at [715, 347] on link "Policy changes" at bounding box center [717, 347] width 39 height 8
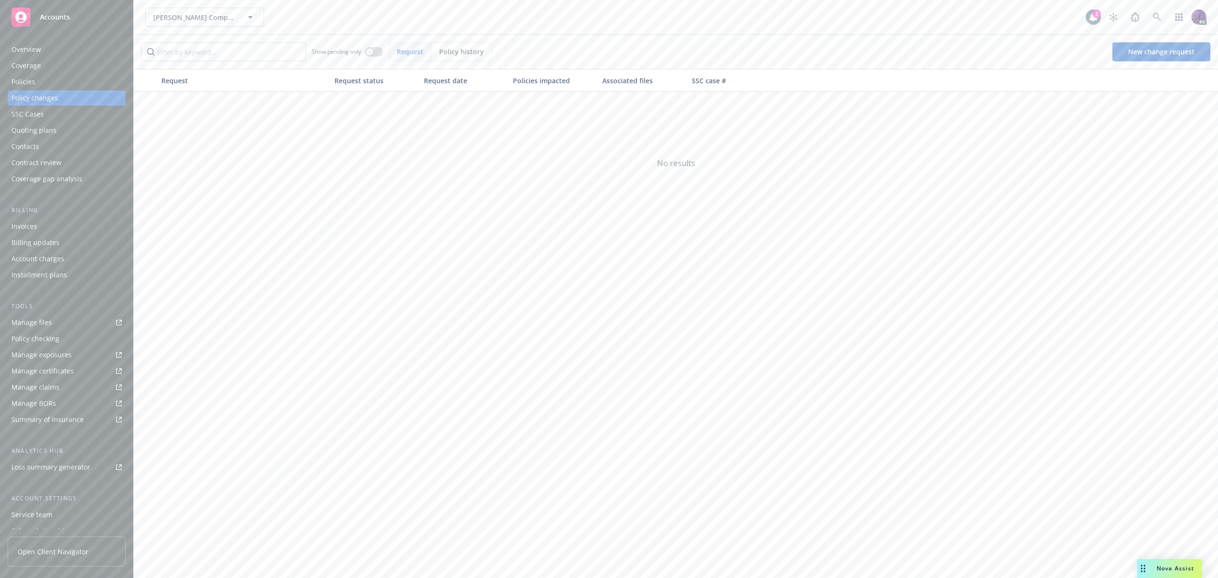
click at [461, 40] on div "Show pending only Request Policy history New change request" at bounding box center [676, 52] width 1084 height 34
click at [461, 46] on div "Policy history" at bounding box center [461, 52] width 60 height 18
click at [1182, 157] on icon "circleInformation" at bounding box center [1183, 156] width 8 height 8
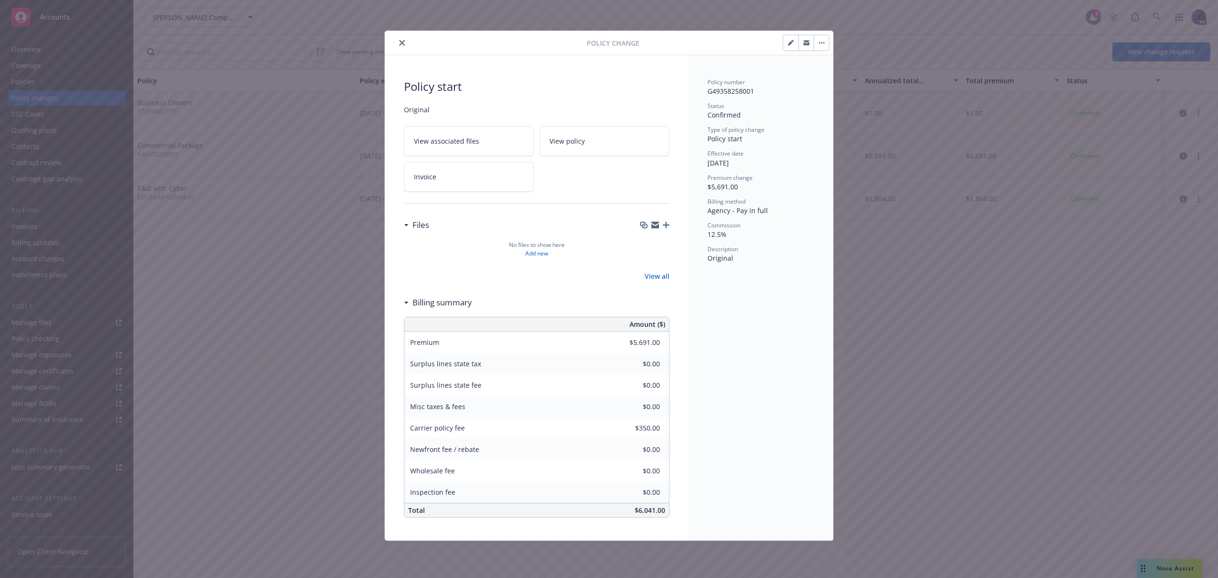
click at [402, 39] on button "close" at bounding box center [401, 42] width 11 height 11
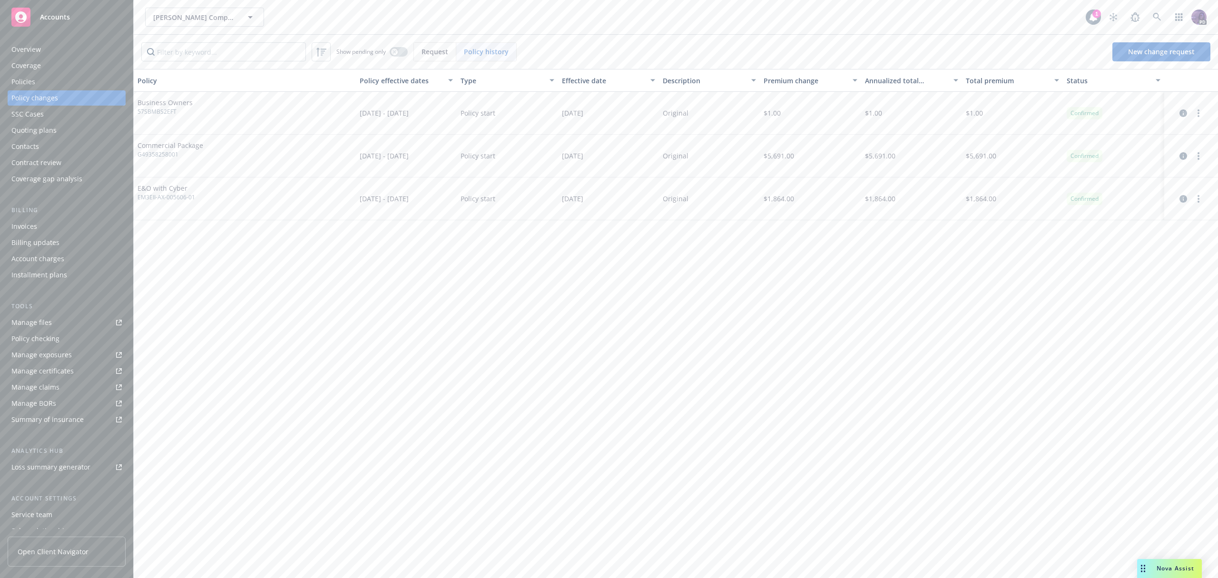
click at [40, 221] on div "Invoices" at bounding box center [66, 226] width 110 height 15
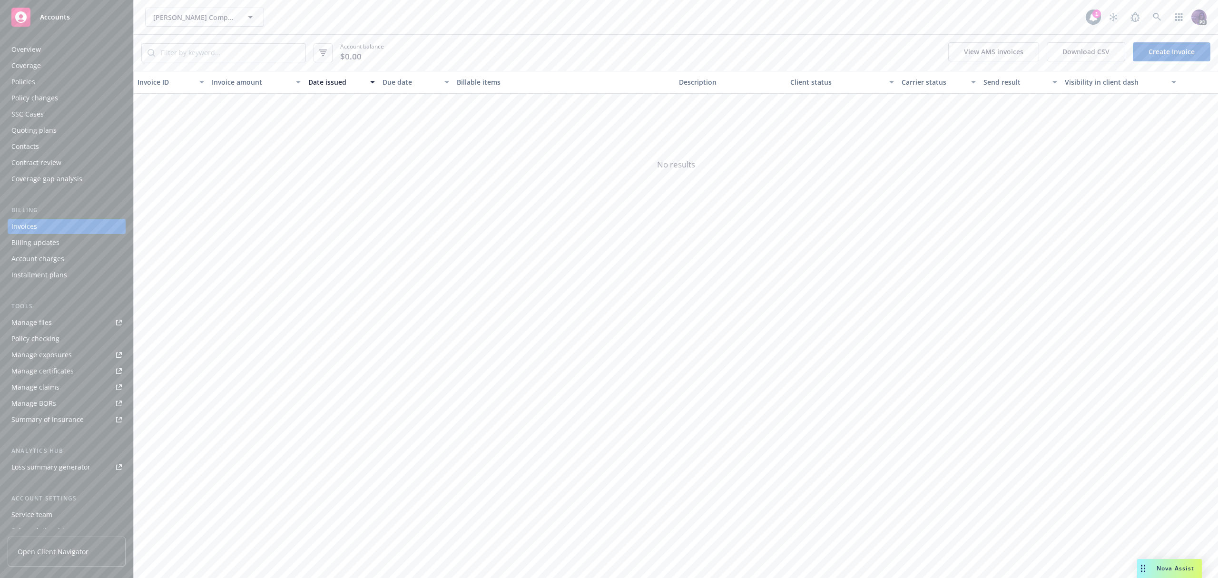
click at [1160, 57] on link "Create Invoice" at bounding box center [1172, 51] width 78 height 19
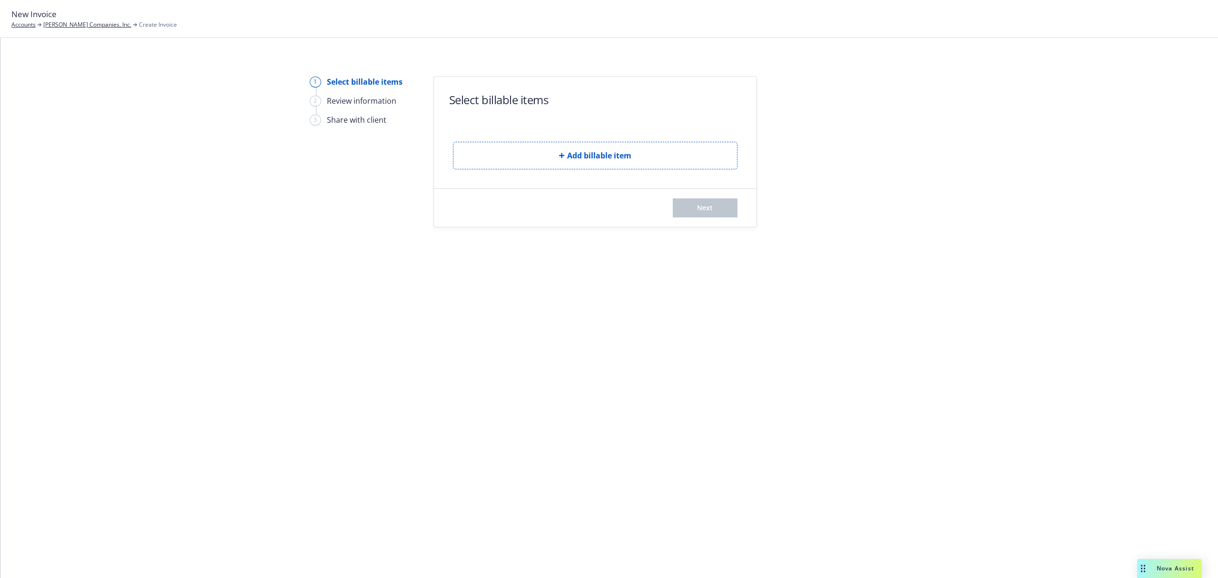
click at [481, 173] on form "Select billable items Add billable item Next" at bounding box center [595, 152] width 323 height 150
click at [487, 167] on button "Add billable item" at bounding box center [595, 156] width 284 height 28
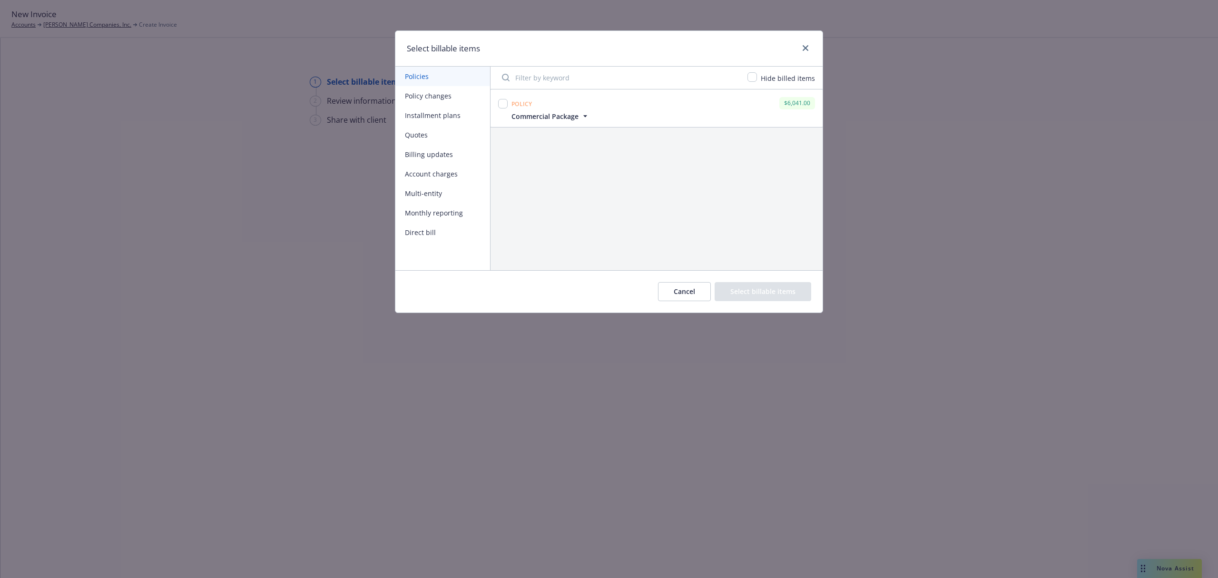
click at [498, 103] on div at bounding box center [502, 108] width 13 height 26
drag, startPoint x: 504, startPoint y: 107, endPoint x: 551, endPoint y: 160, distance: 70.4
click at [505, 108] on input "checkbox" at bounding box center [503, 104] width 10 height 10
checkbox input "true"
click at [739, 284] on button "Select billable items" at bounding box center [763, 291] width 97 height 19
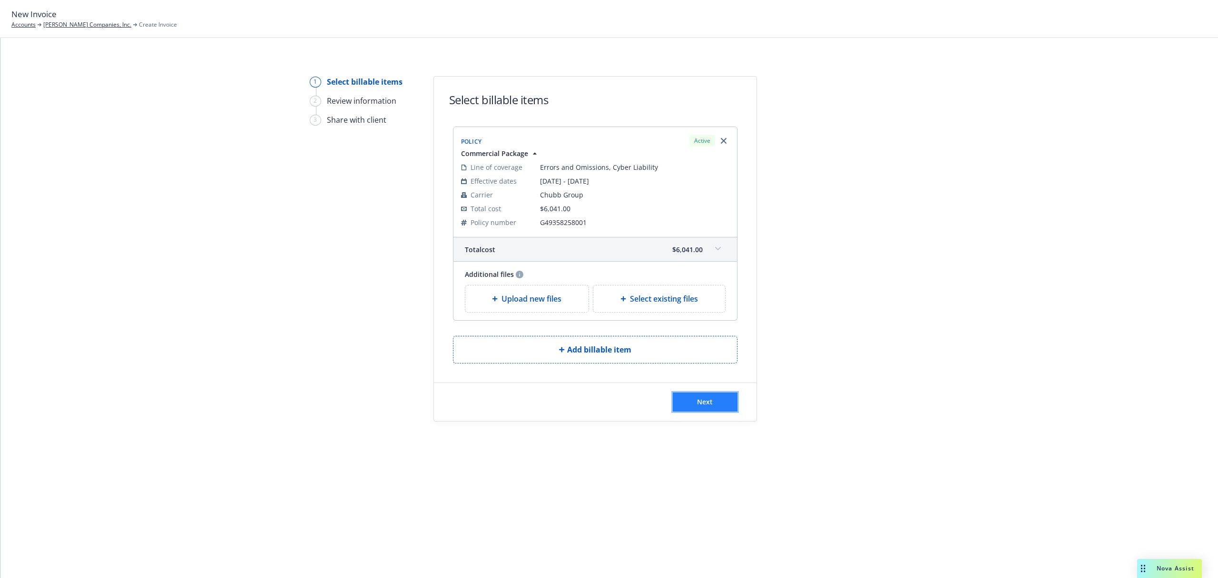
click at [716, 402] on button "Next" at bounding box center [705, 401] width 65 height 19
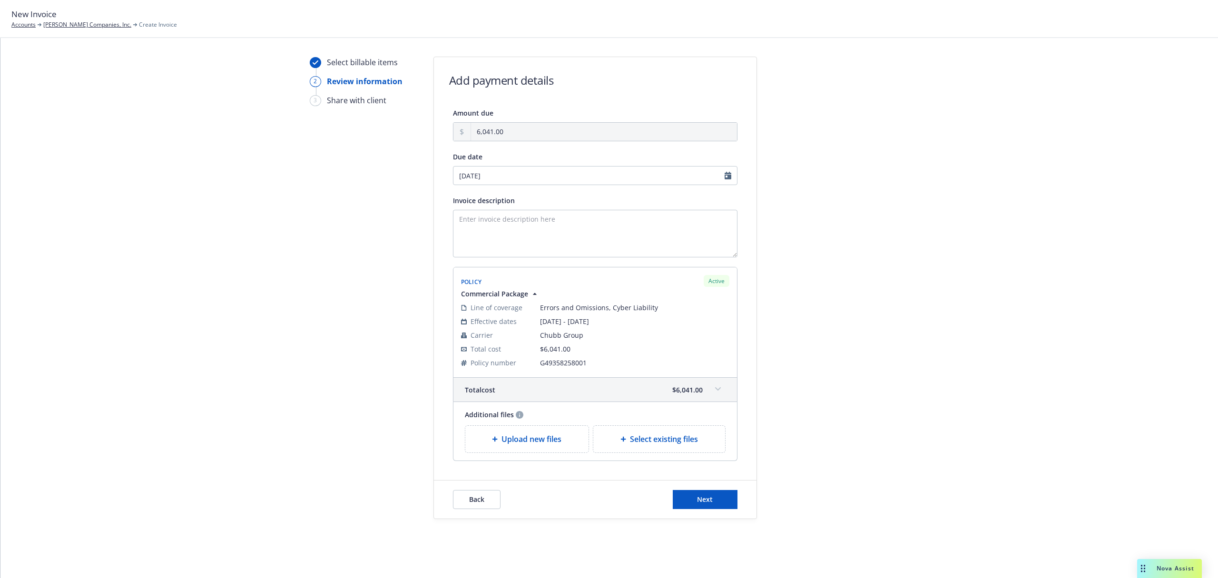
scroll to position [20, 0]
click at [553, 253] on textarea "Invoice description" at bounding box center [595, 233] width 284 height 48
click at [689, 493] on button "Next" at bounding box center [705, 498] width 65 height 19
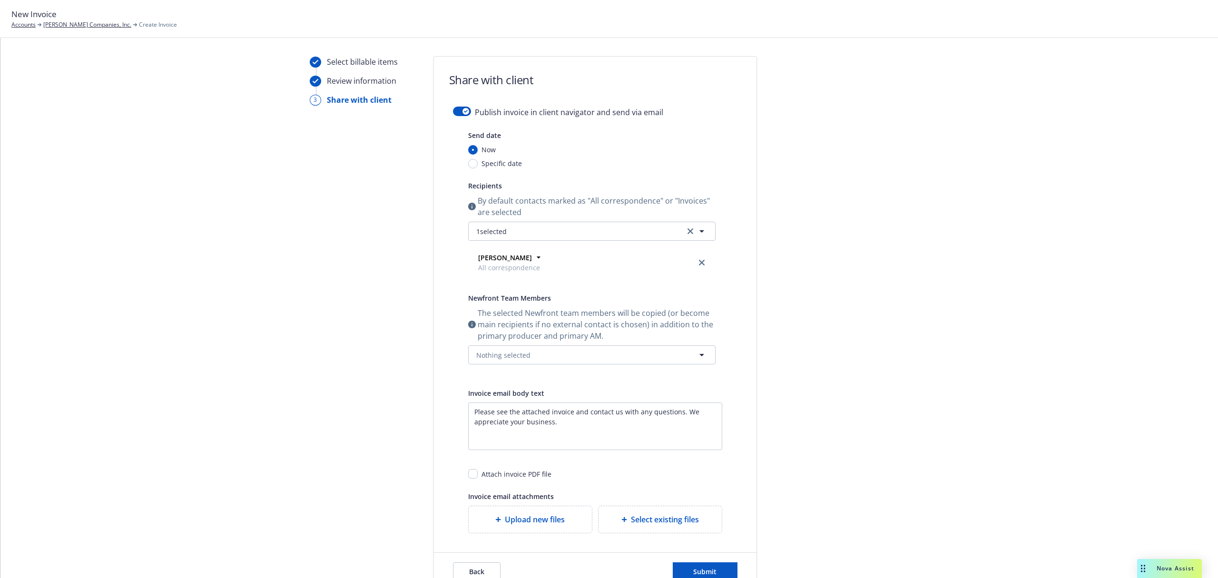
click at [455, 471] on div "Send date Now Specific date Recipients By default contacts marked as "All corre…" at bounding box center [595, 331] width 284 height 404
click at [468, 472] on input "checkbox" at bounding box center [473, 474] width 10 height 10
checkbox input "true"
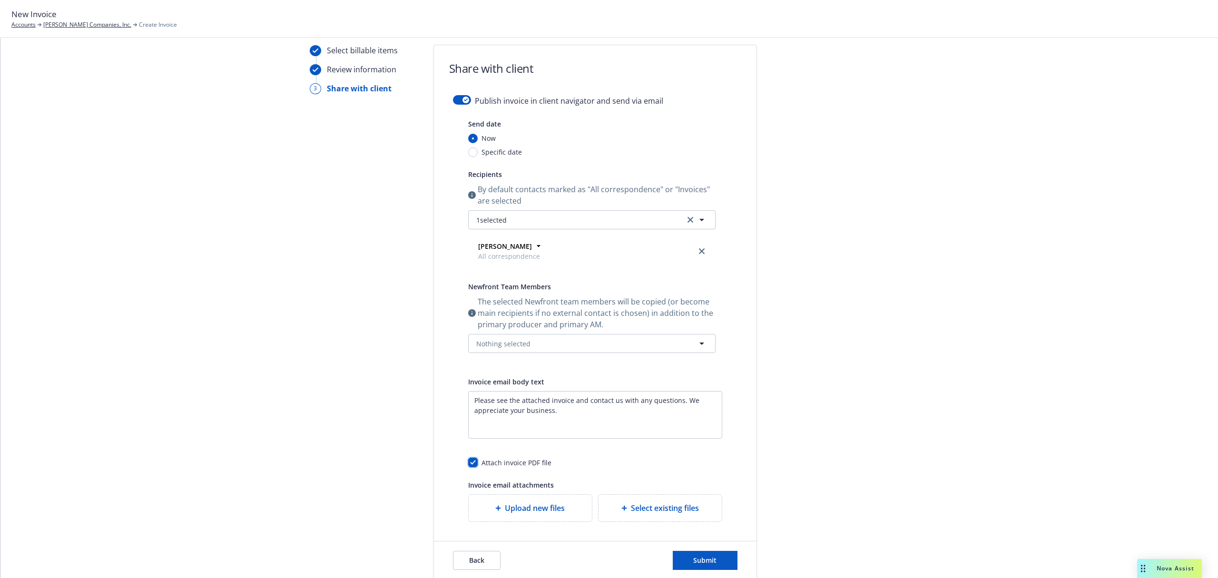
scroll to position [33, 0]
click at [673, 224] on button "1 selected" at bounding box center [591, 218] width 247 height 19
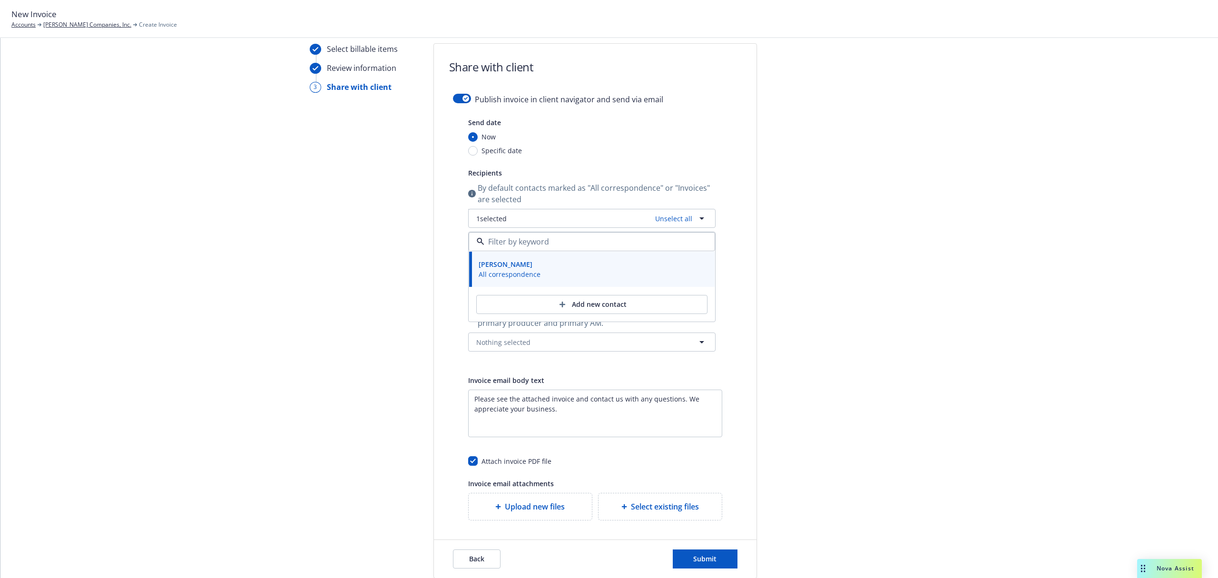
click at [835, 354] on div at bounding box center [842, 310] width 133 height 535
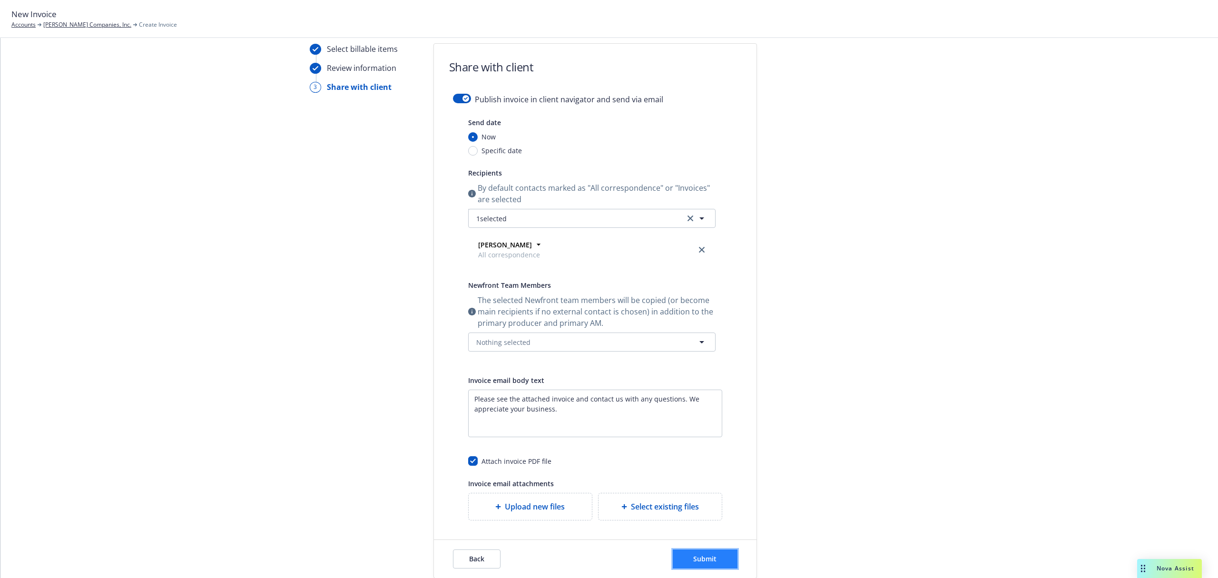
click at [705, 560] on span "Submit" at bounding box center [704, 558] width 23 height 9
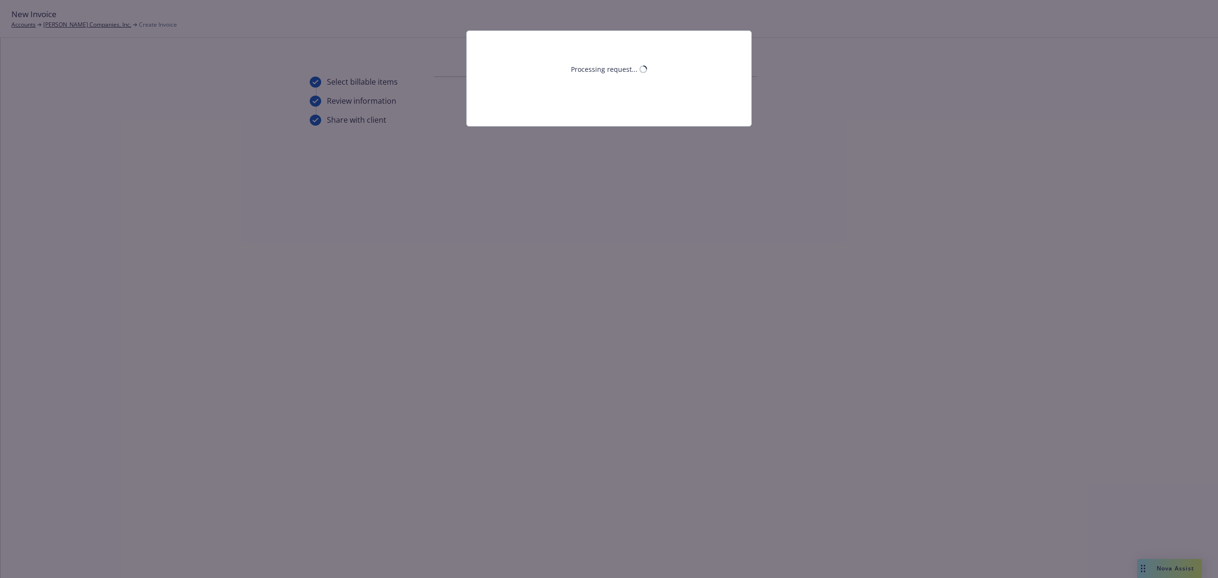
scroll to position [0, 0]
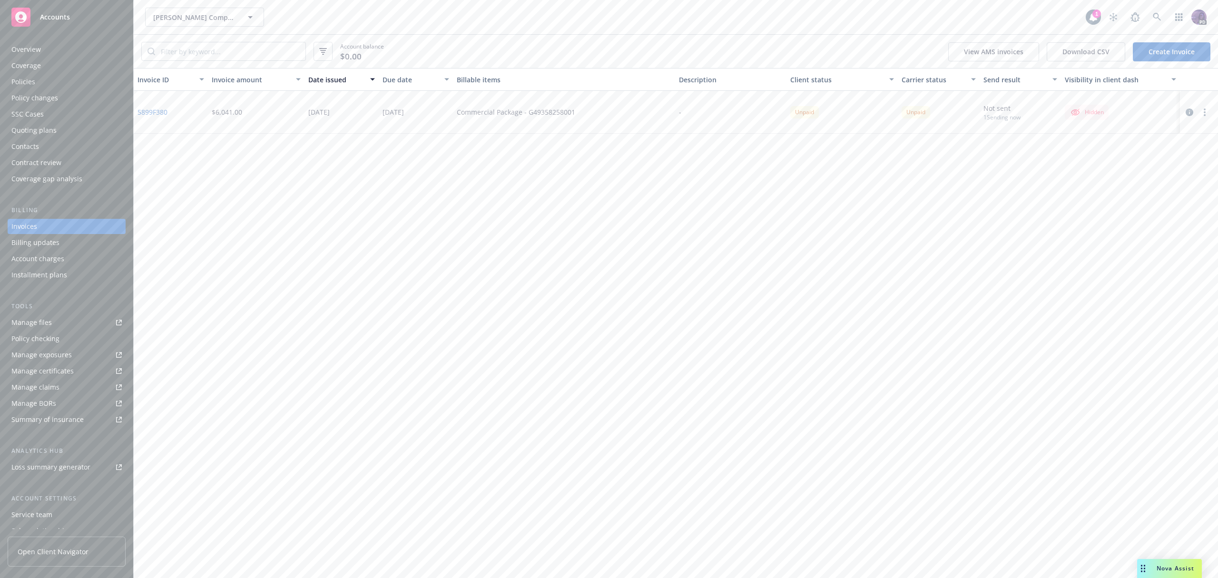
click at [1188, 113] on icon "button" at bounding box center [1189, 112] width 8 height 8
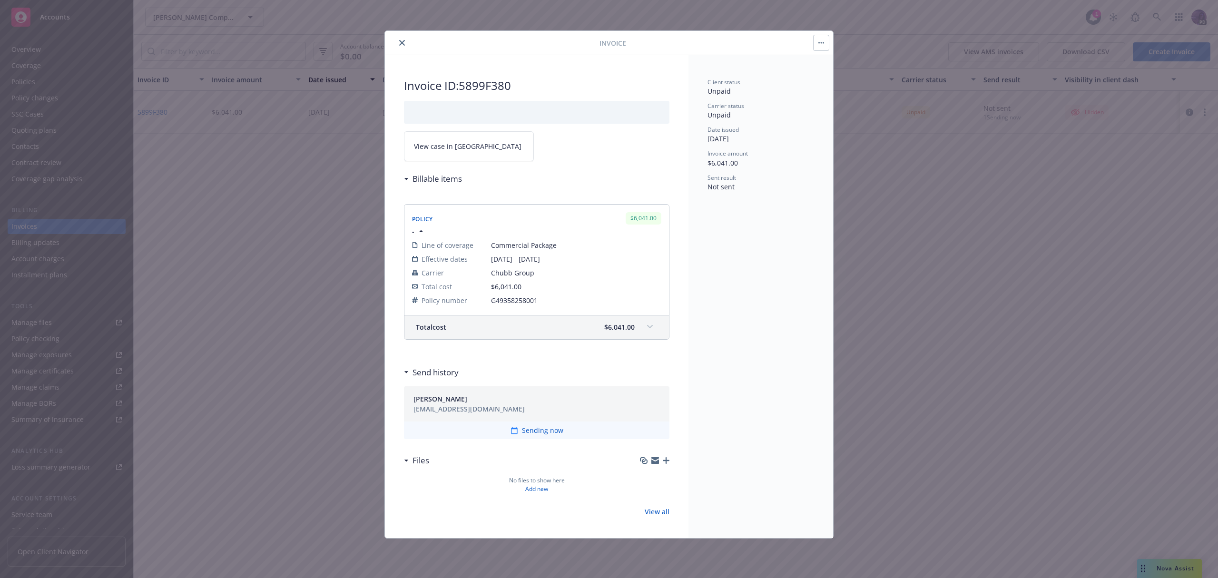
click at [819, 43] on icon "button" at bounding box center [821, 43] width 6 height 2
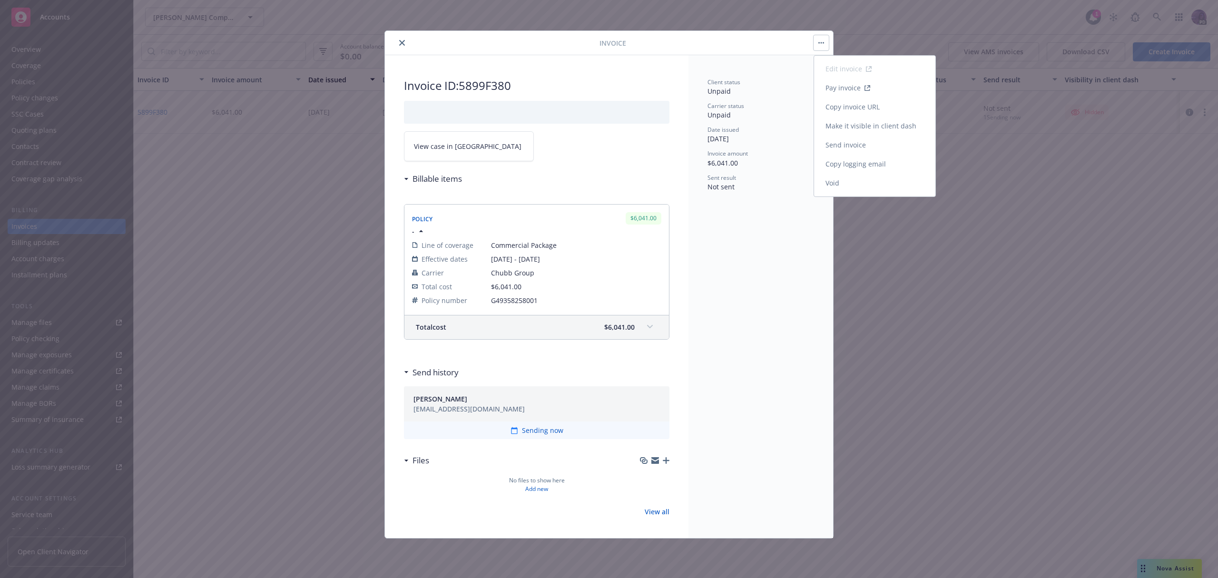
click at [851, 133] on link "Make it visible in client dash" at bounding box center [874, 126] width 121 height 19
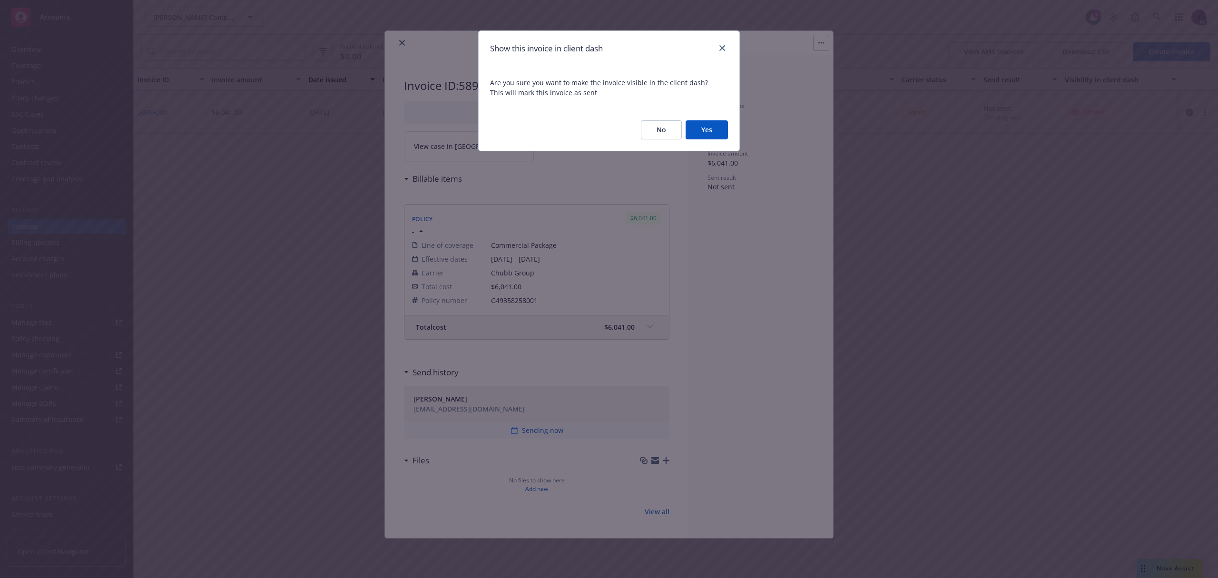
click at [694, 125] on button "Yes" at bounding box center [706, 129] width 42 height 19
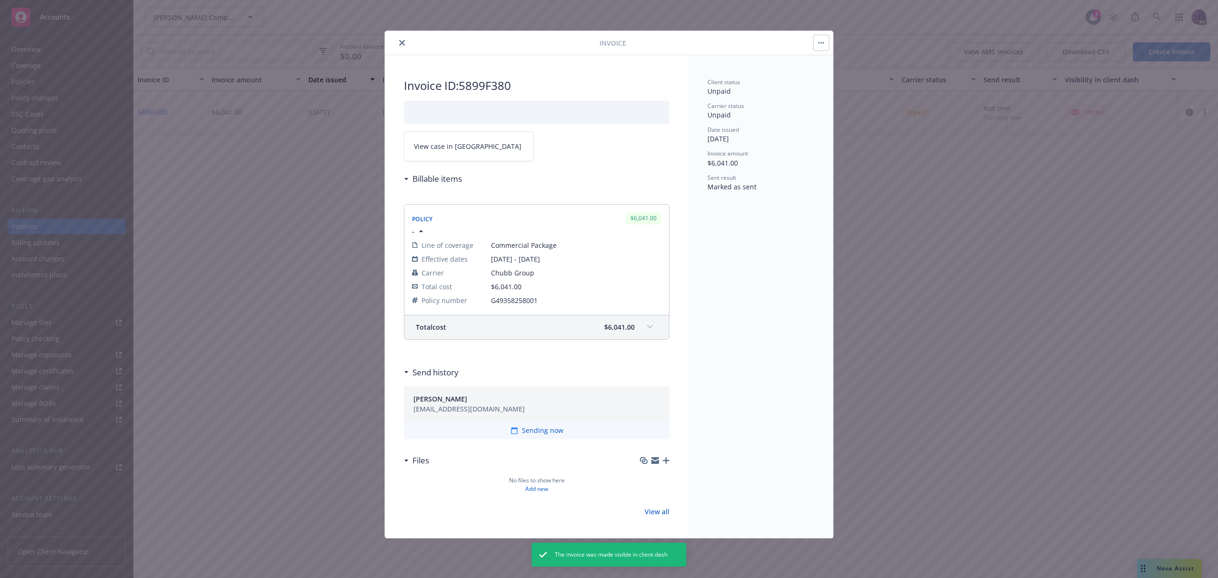
click at [398, 38] on button "close" at bounding box center [401, 42] width 11 height 11
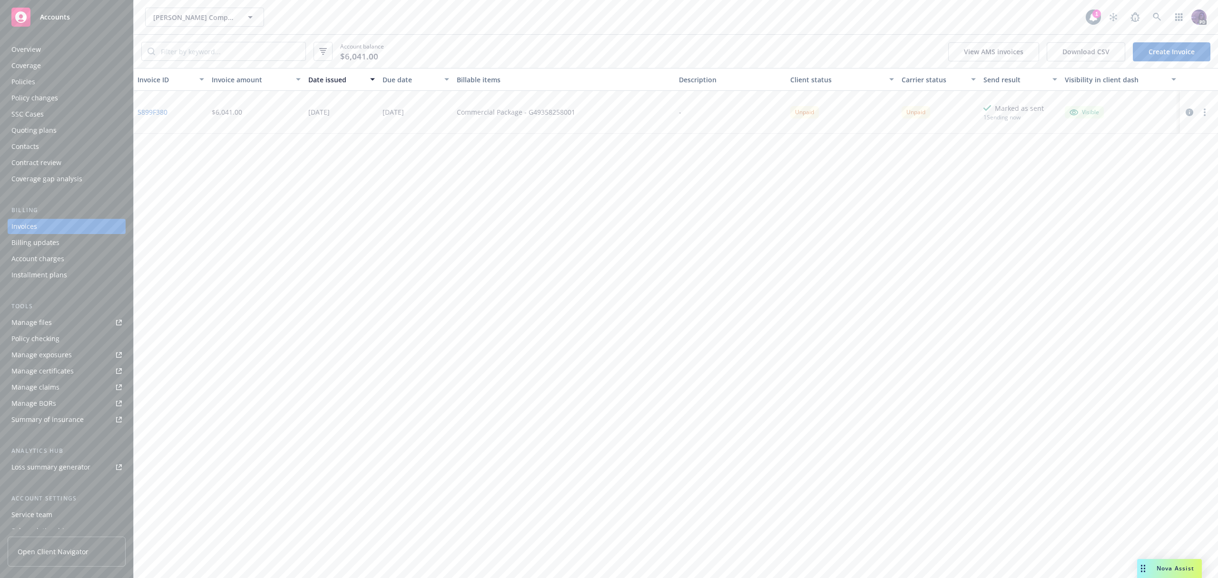
click at [90, 51] on div "Overview" at bounding box center [66, 49] width 110 height 15
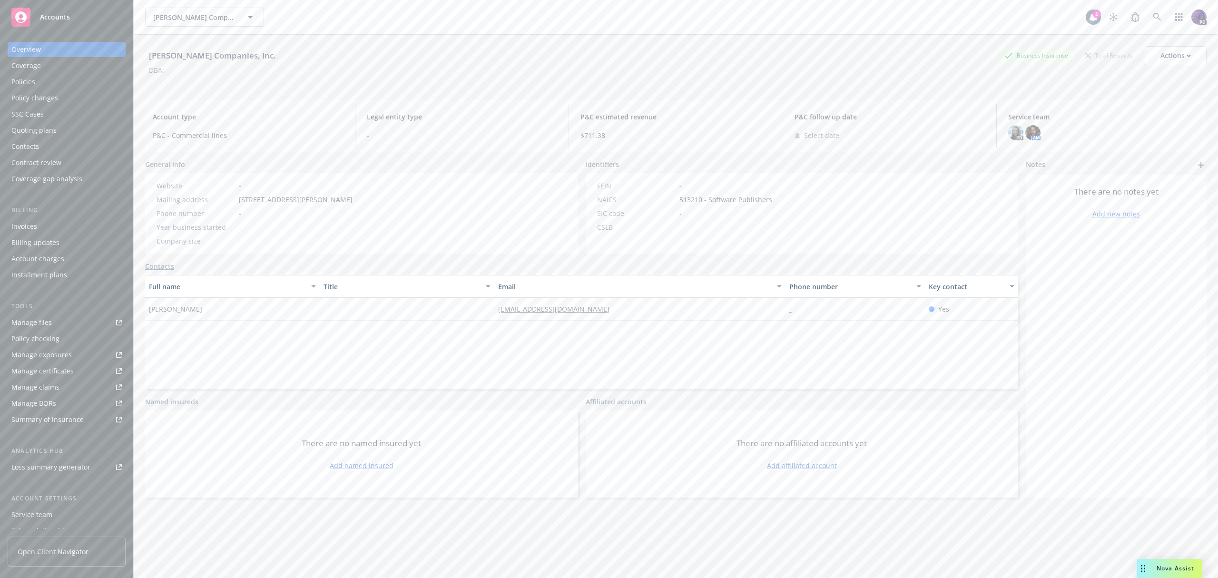
click at [380, 26] on div "[PERSON_NAME] Companies, Inc. [PERSON_NAME] Companies, Inc." at bounding box center [615, 17] width 940 height 19
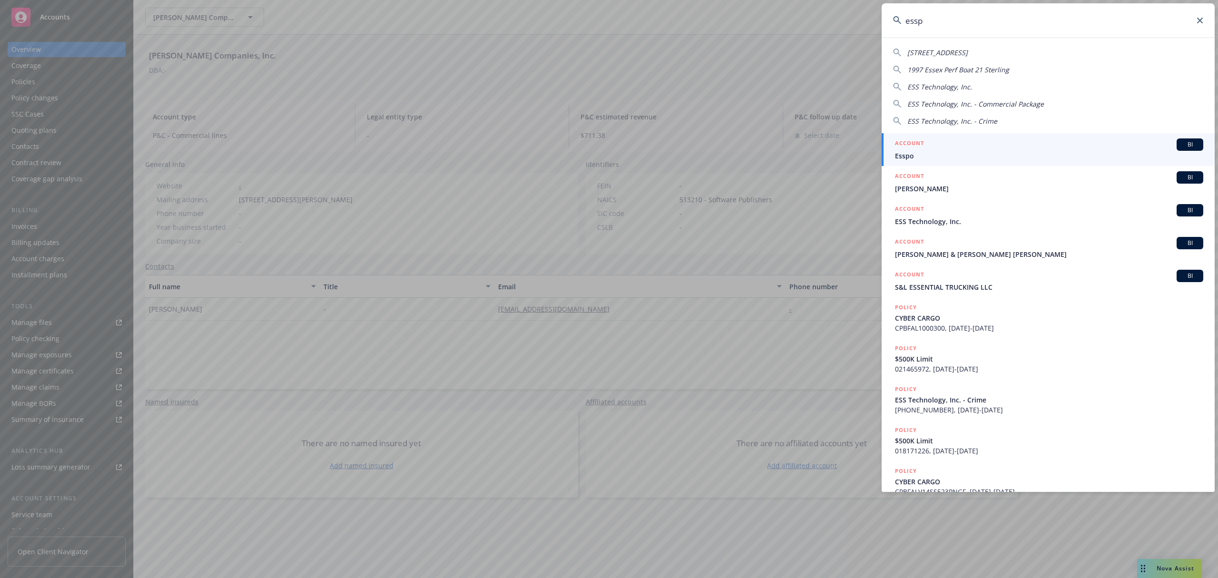
type input "esspo"
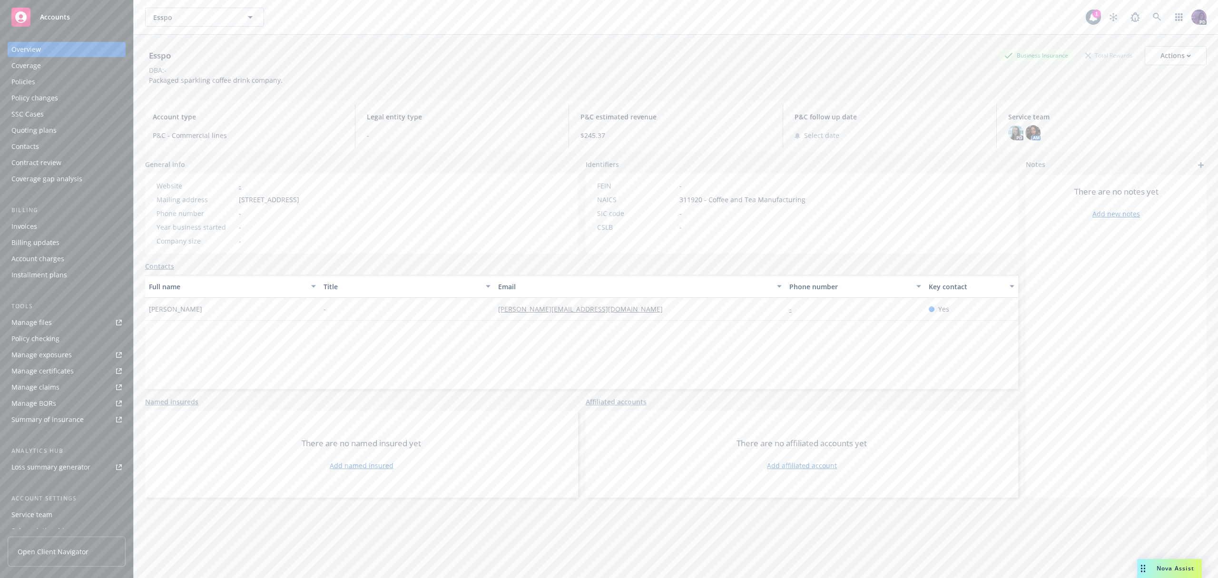
click at [74, 80] on div "Policies" at bounding box center [66, 81] width 110 height 15
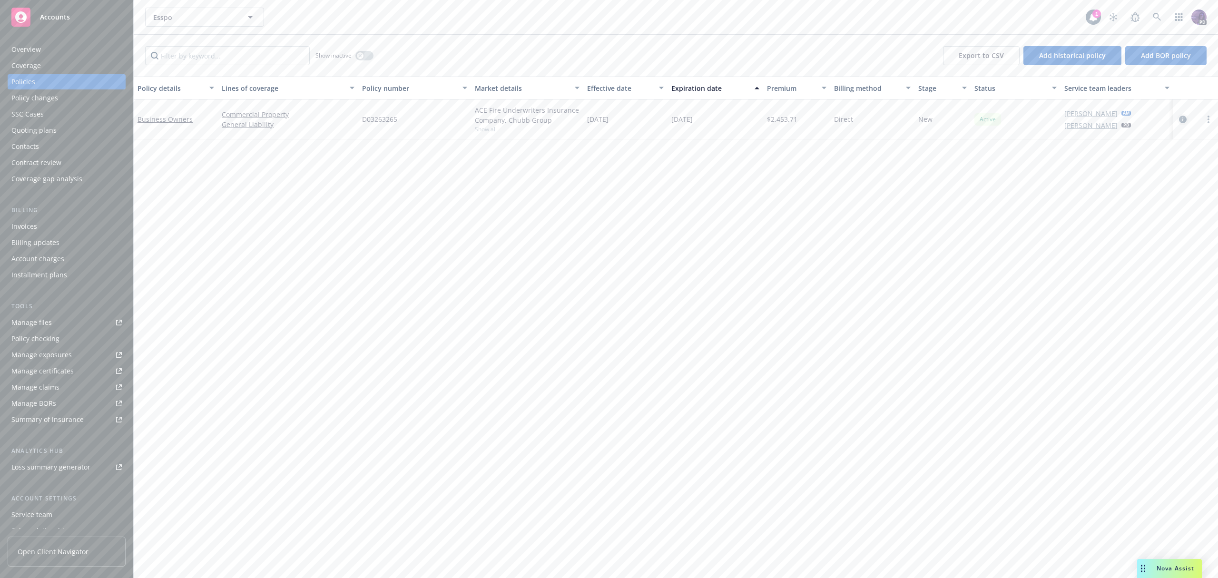
click at [1181, 120] on icon "circleInformation" at bounding box center [1183, 120] width 8 height 8
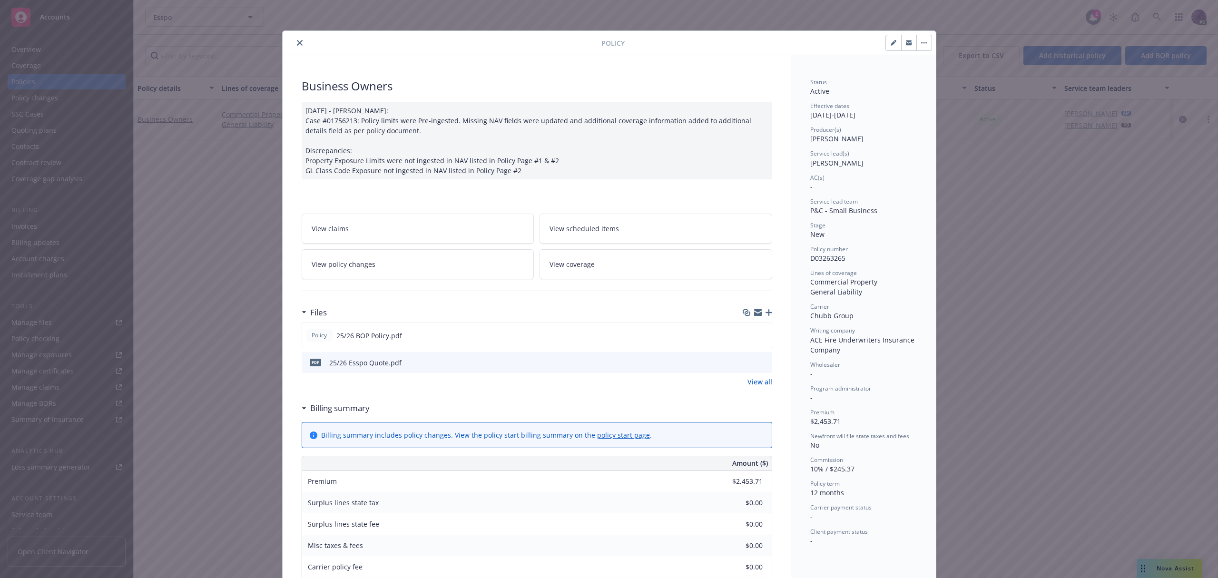
click at [297, 41] on icon "close" at bounding box center [300, 43] width 6 height 6
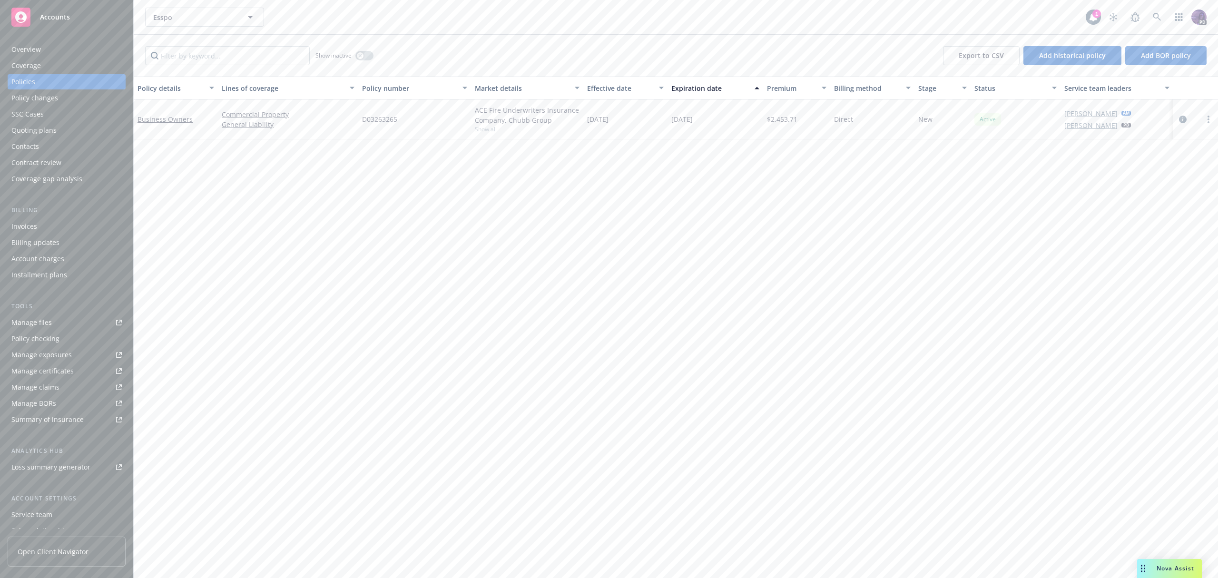
click at [319, 28] on div "Esspo Esspo 1 PD" at bounding box center [676, 17] width 1084 height 34
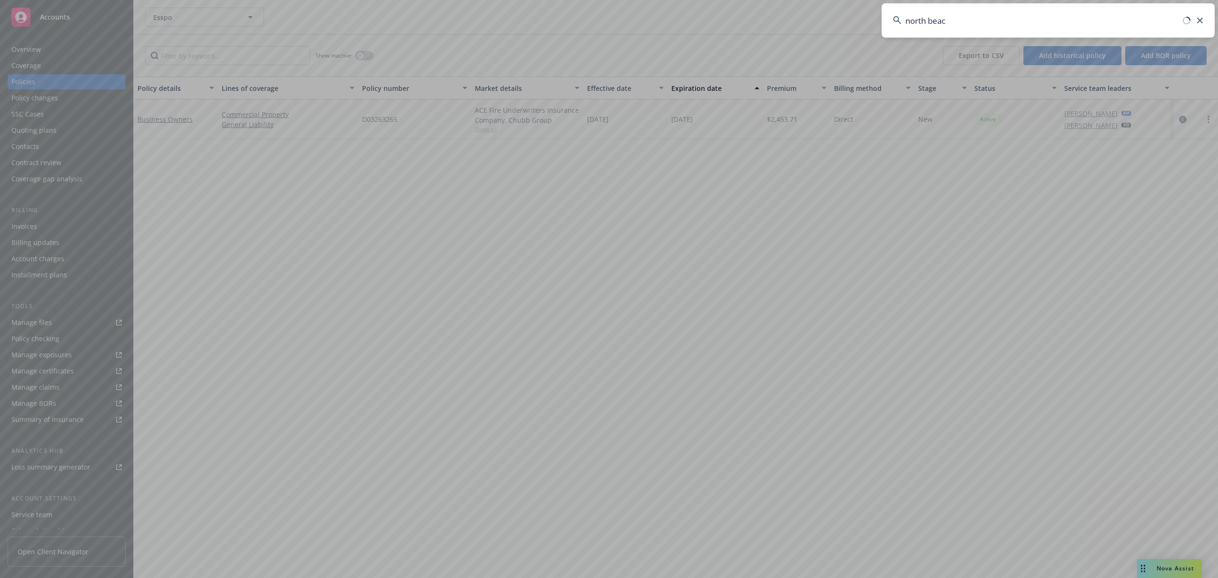
type input "[GEOGRAPHIC_DATA]"
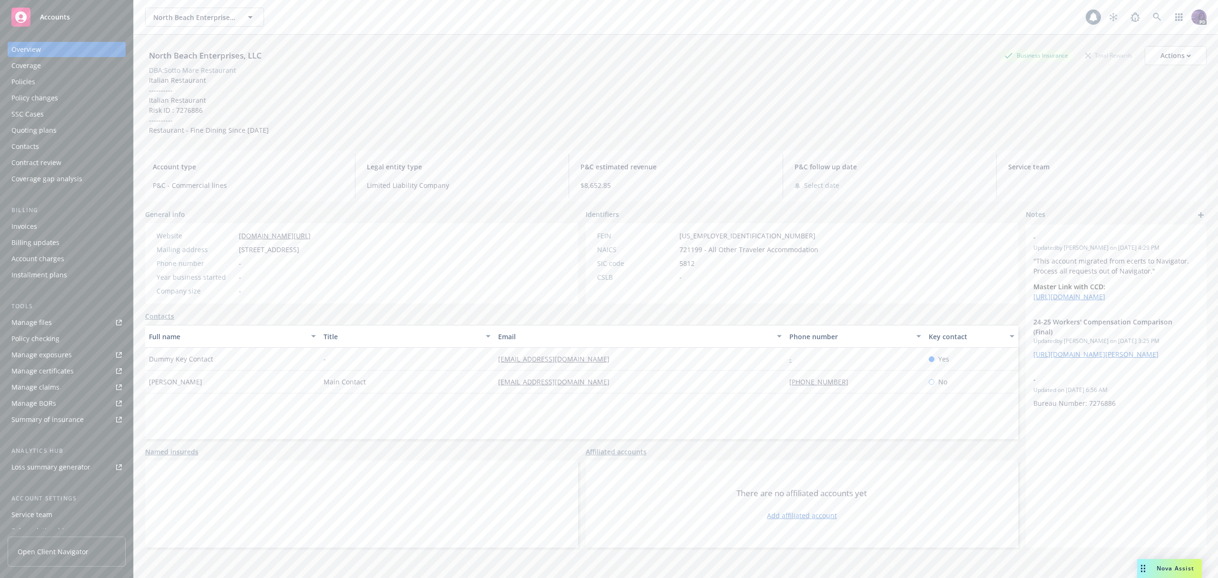
click at [98, 80] on div "Policies" at bounding box center [66, 81] width 110 height 15
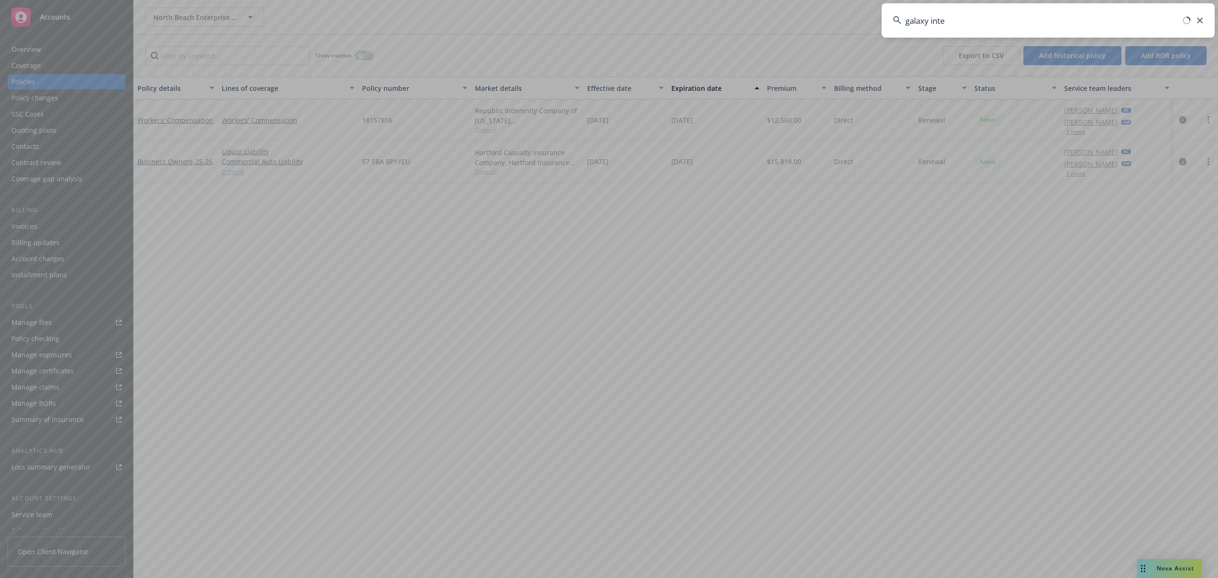
type input "galaxy inter"
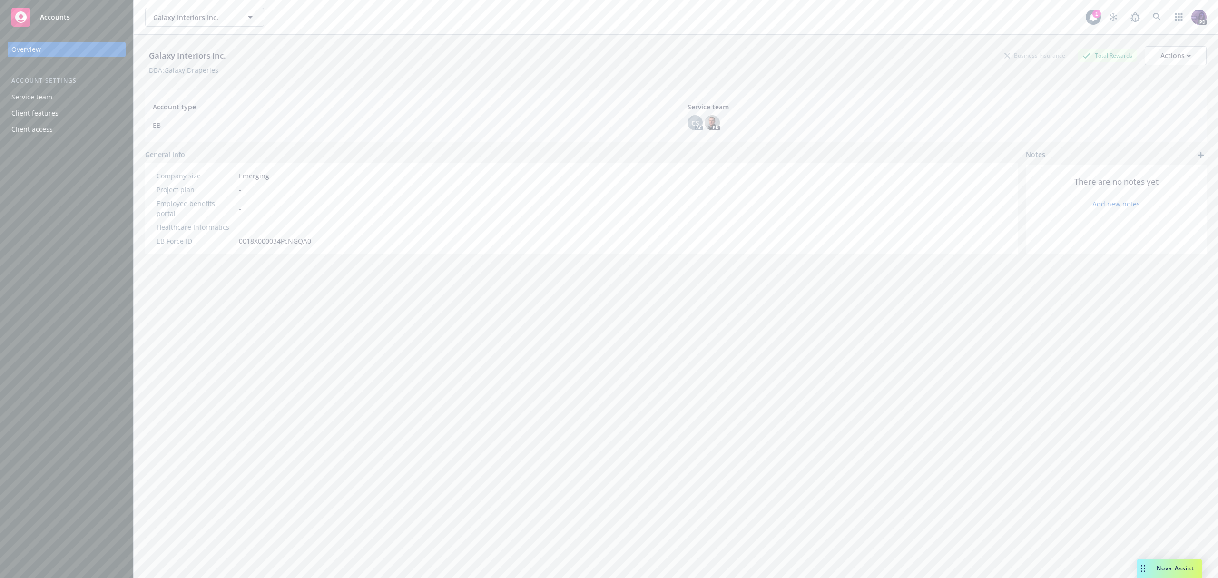
click at [346, 25] on div "Galaxy Interiors Inc. Galaxy Interiors Inc." at bounding box center [615, 17] width 940 height 19
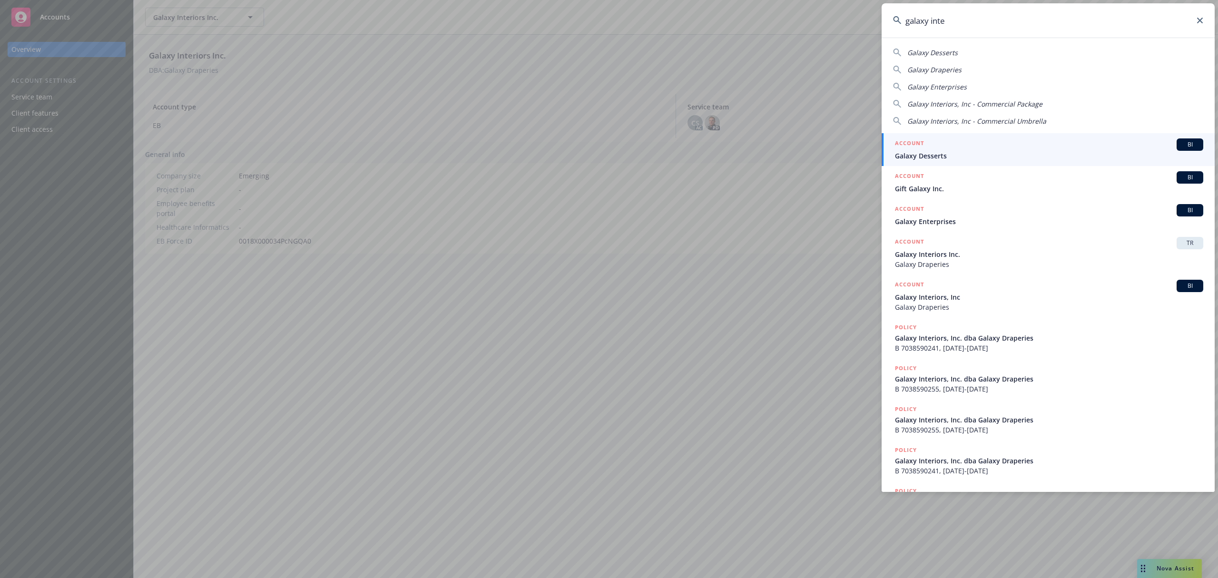
type input "galaxy inter"
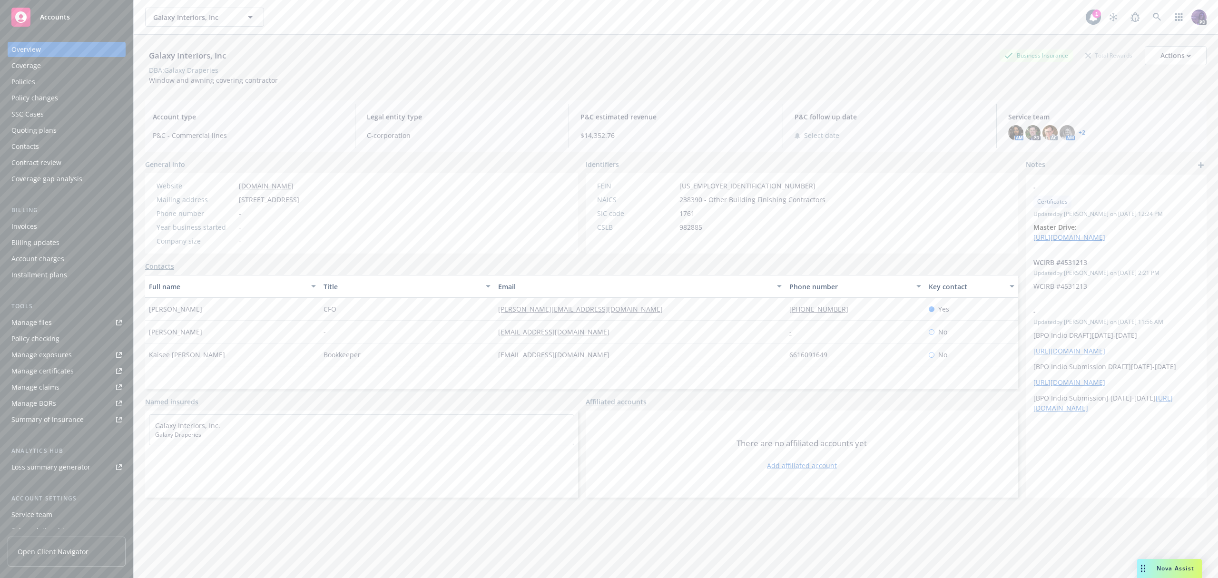
click at [82, 80] on div "Policies" at bounding box center [66, 81] width 110 height 15
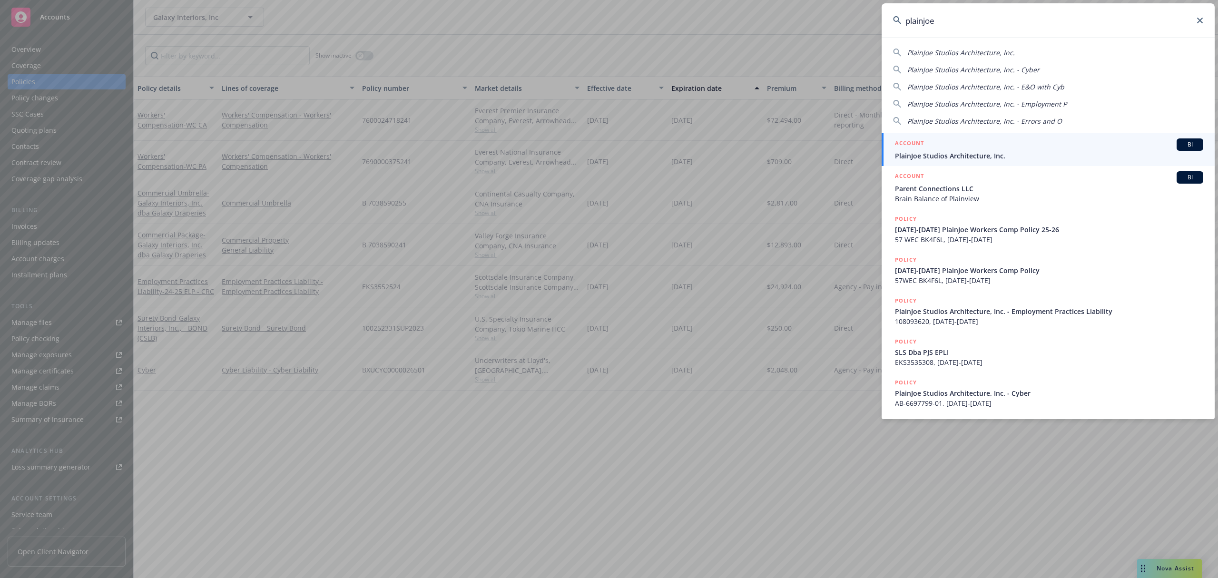
type input "plainjoe"
click at [946, 151] on span "PlainJoe Studios Architecture, Inc." at bounding box center [1049, 156] width 308 height 10
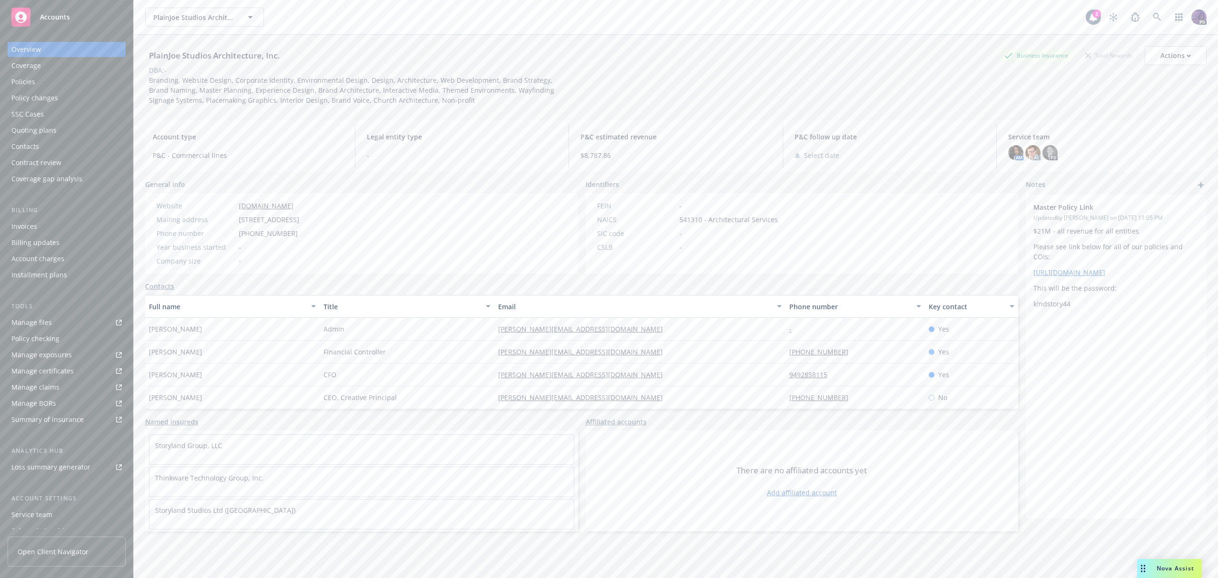
click at [35, 139] on div "Contacts" at bounding box center [25, 146] width 28 height 15
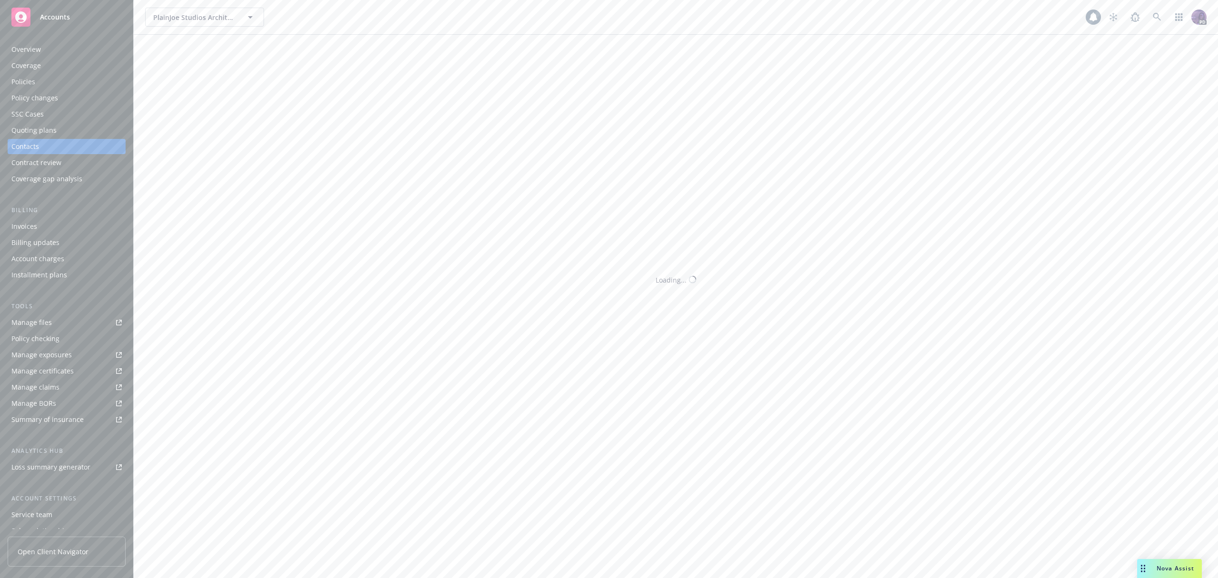
click at [31, 139] on div "Contacts" at bounding box center [25, 146] width 28 height 15
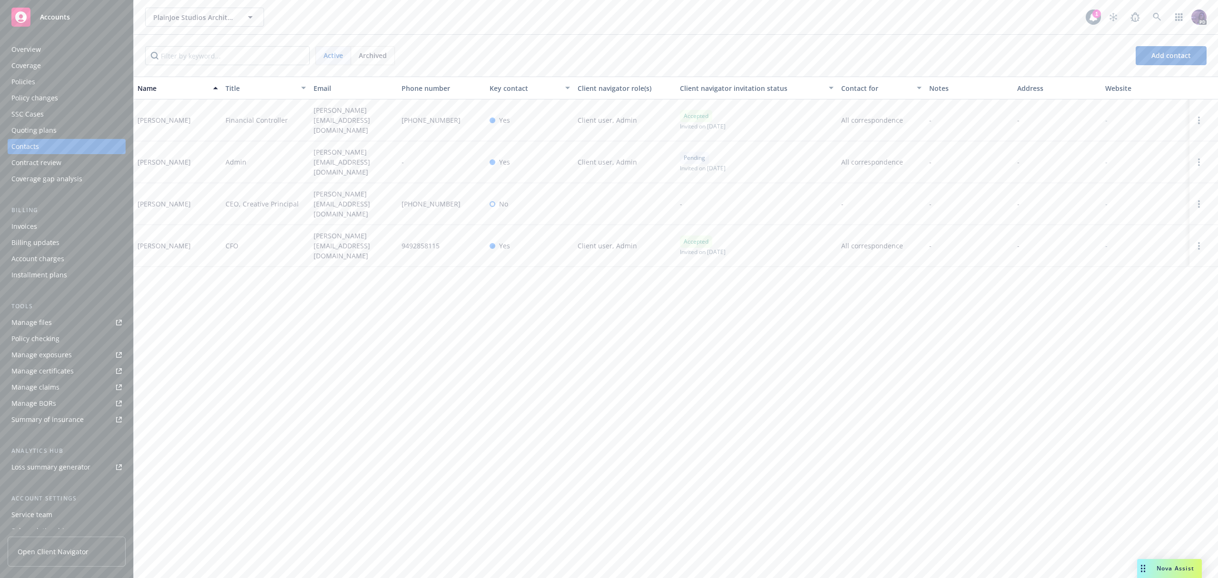
click at [358, 20] on div "PlainJoe Studios Architecture, Inc. PlainJoe Studios Architecture, Inc." at bounding box center [615, 17] width 940 height 19
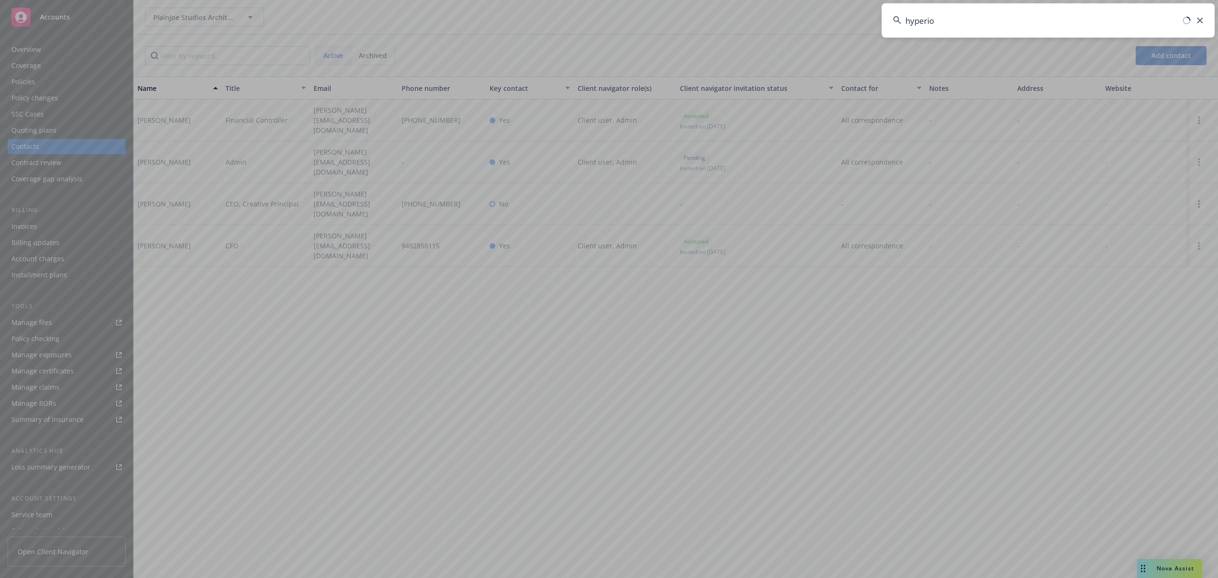
type input "hyperion"
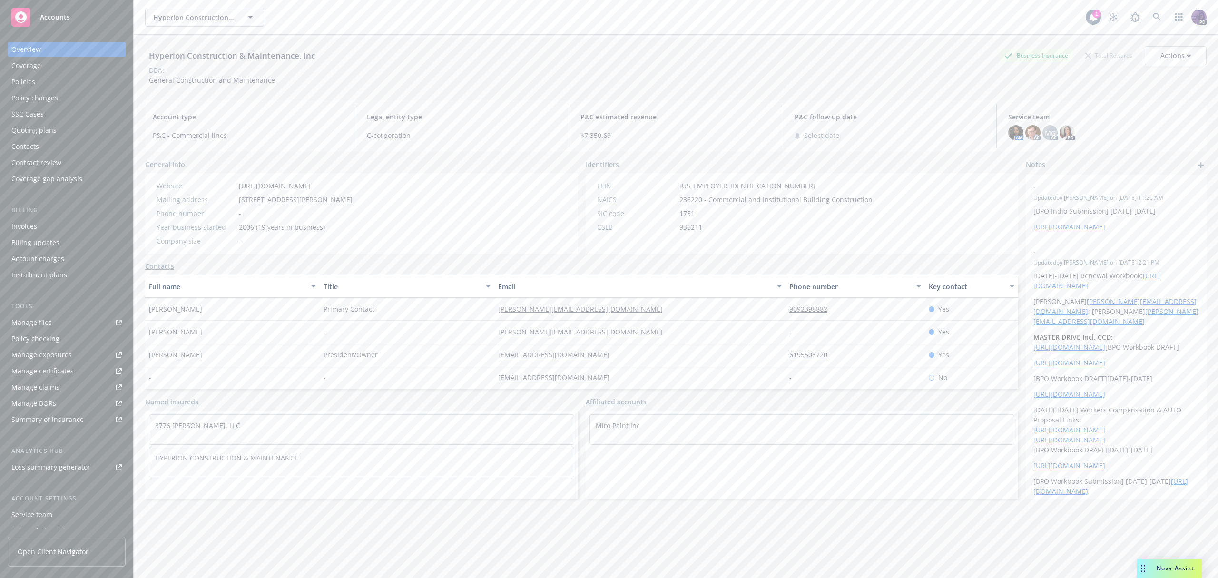
click at [48, 84] on div "Policies" at bounding box center [66, 81] width 110 height 15
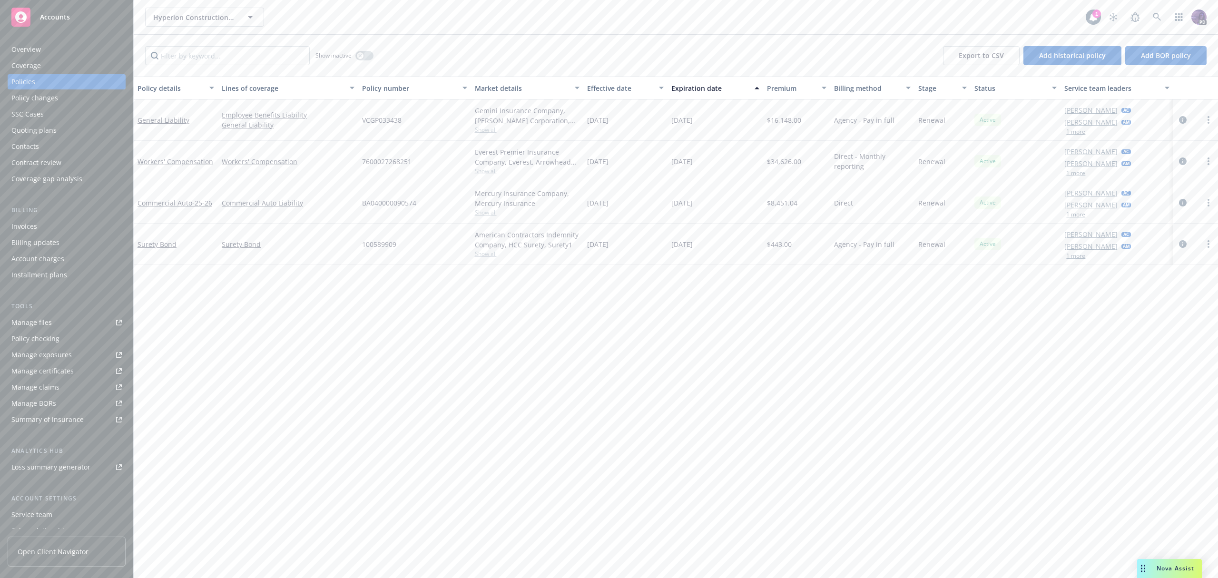
click at [62, 119] on div "SSC Cases" at bounding box center [66, 114] width 110 height 15
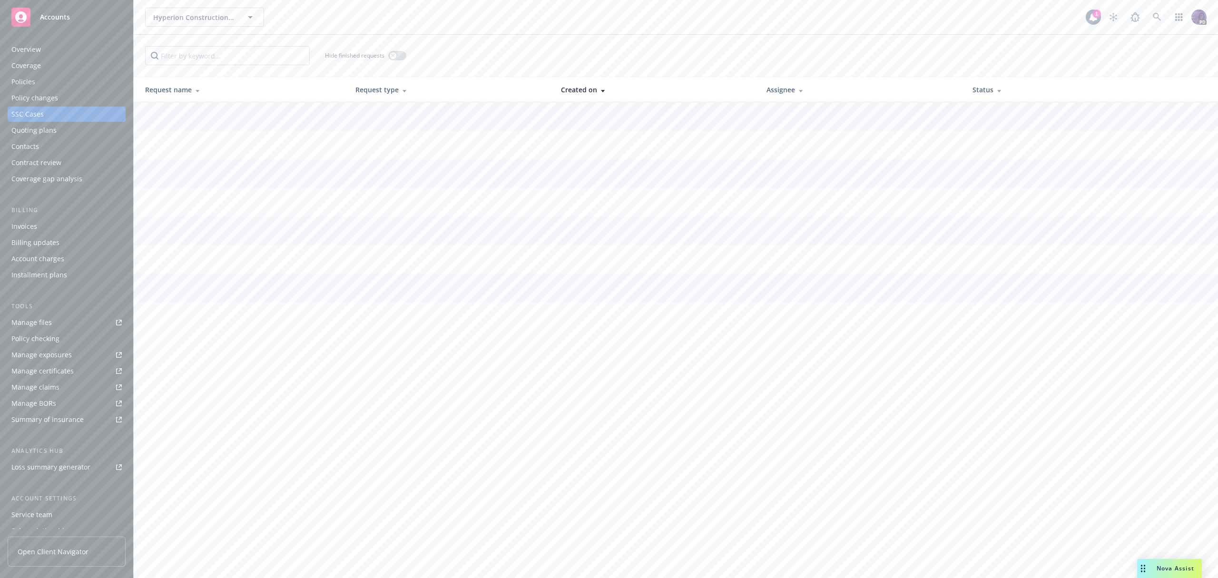
click at [58, 131] on div "Quoting plans" at bounding box center [66, 130] width 110 height 15
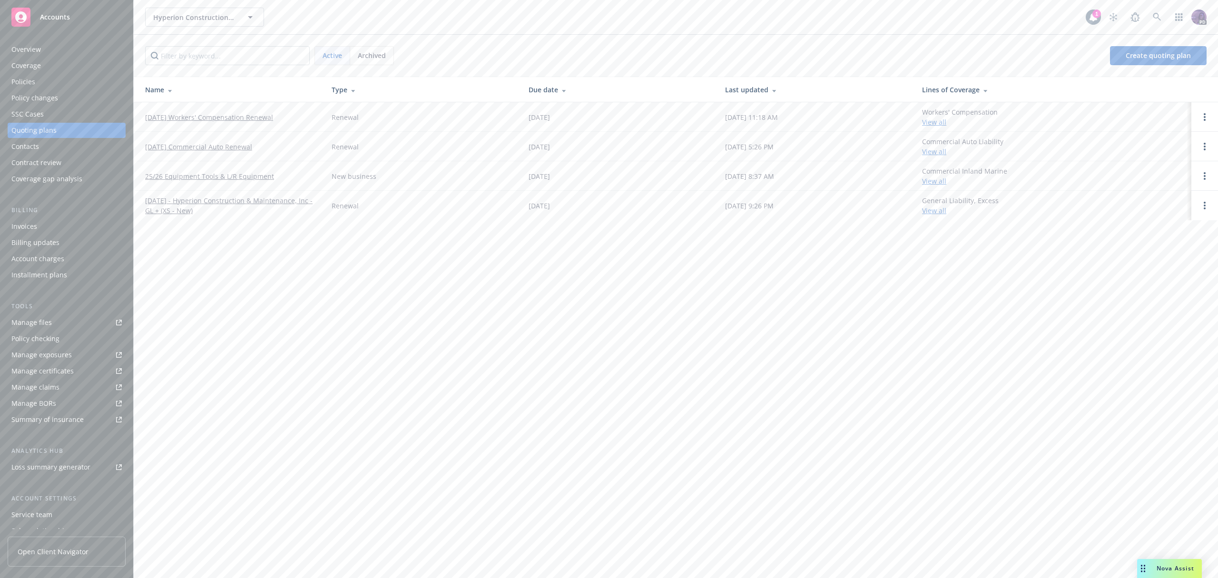
click at [263, 119] on link "[DATE] Workers' Compensation Renewal" at bounding box center [209, 117] width 128 height 10
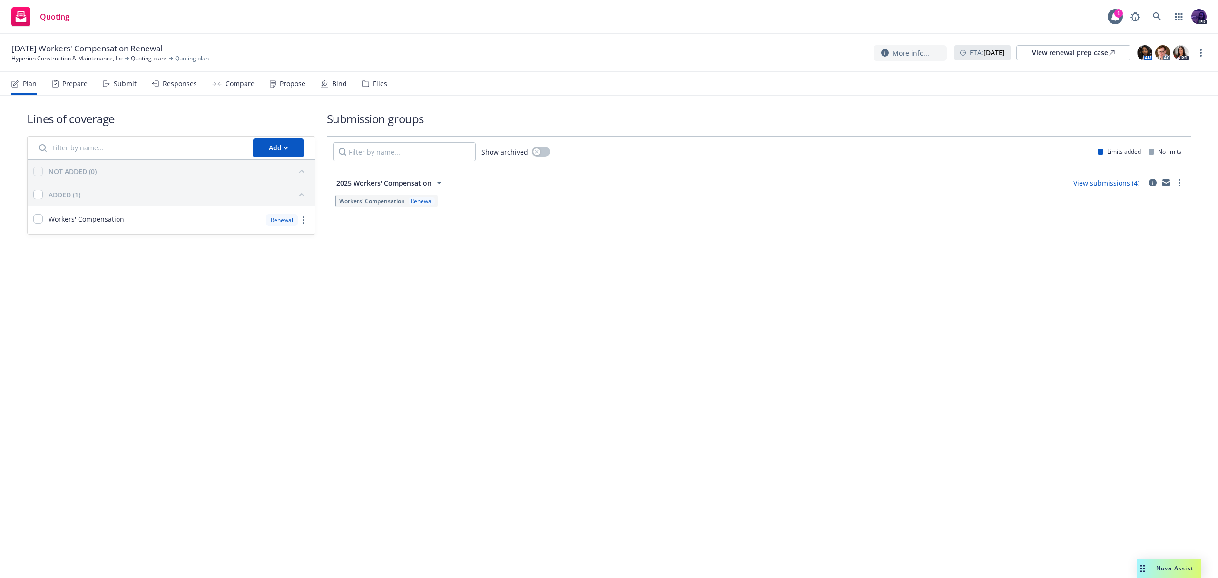
click at [1100, 181] on link "View submissions (4)" at bounding box center [1106, 182] width 66 height 9
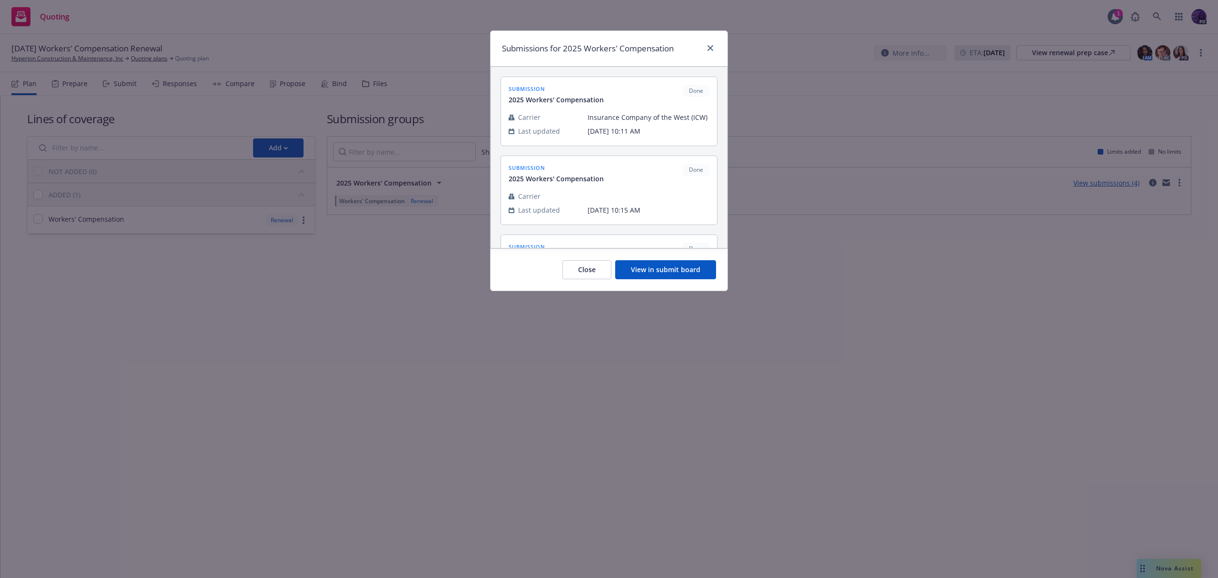
click at [648, 274] on button "View in submit board" at bounding box center [665, 269] width 101 height 19
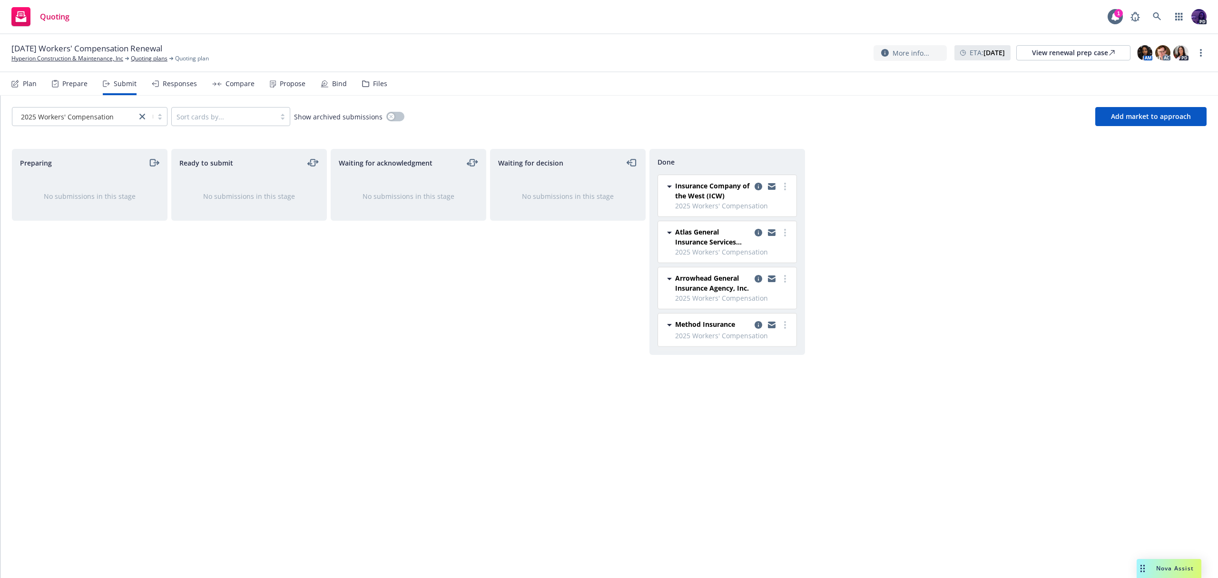
click at [165, 82] on div "Responses" at bounding box center [180, 84] width 34 height 8
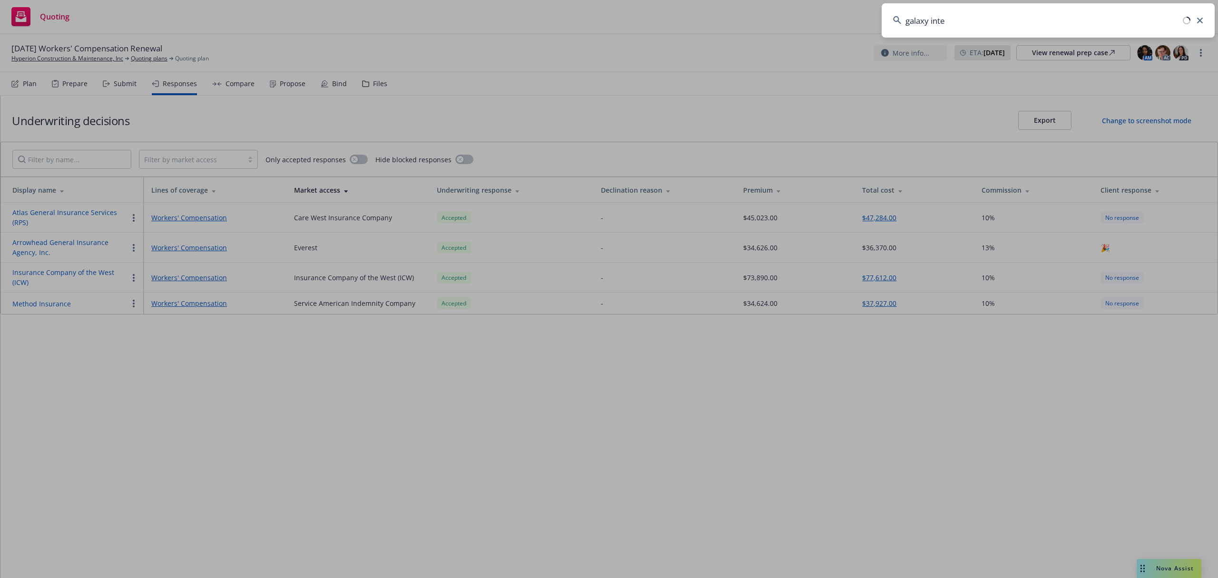
type input "galaxy inter"
